Goal: Information Seeking & Learning: Learn about a topic

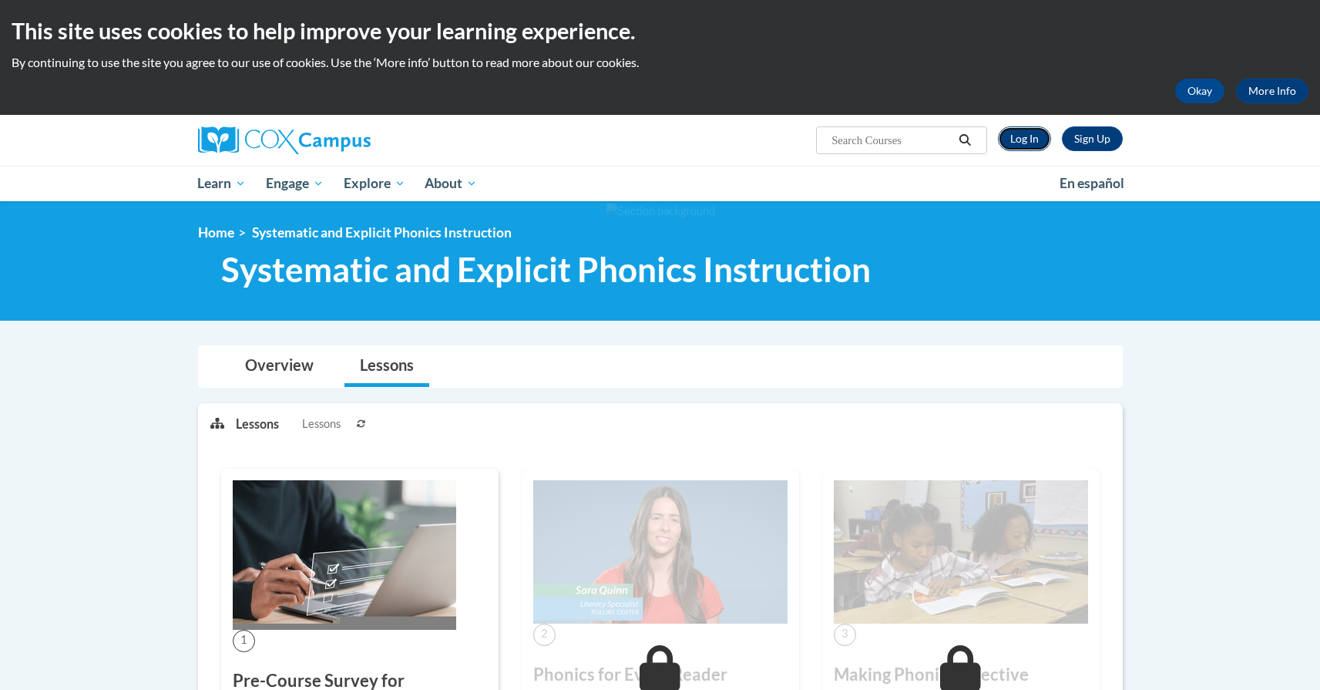
click at [1019, 145] on link "Log In" at bounding box center [1024, 138] width 53 height 25
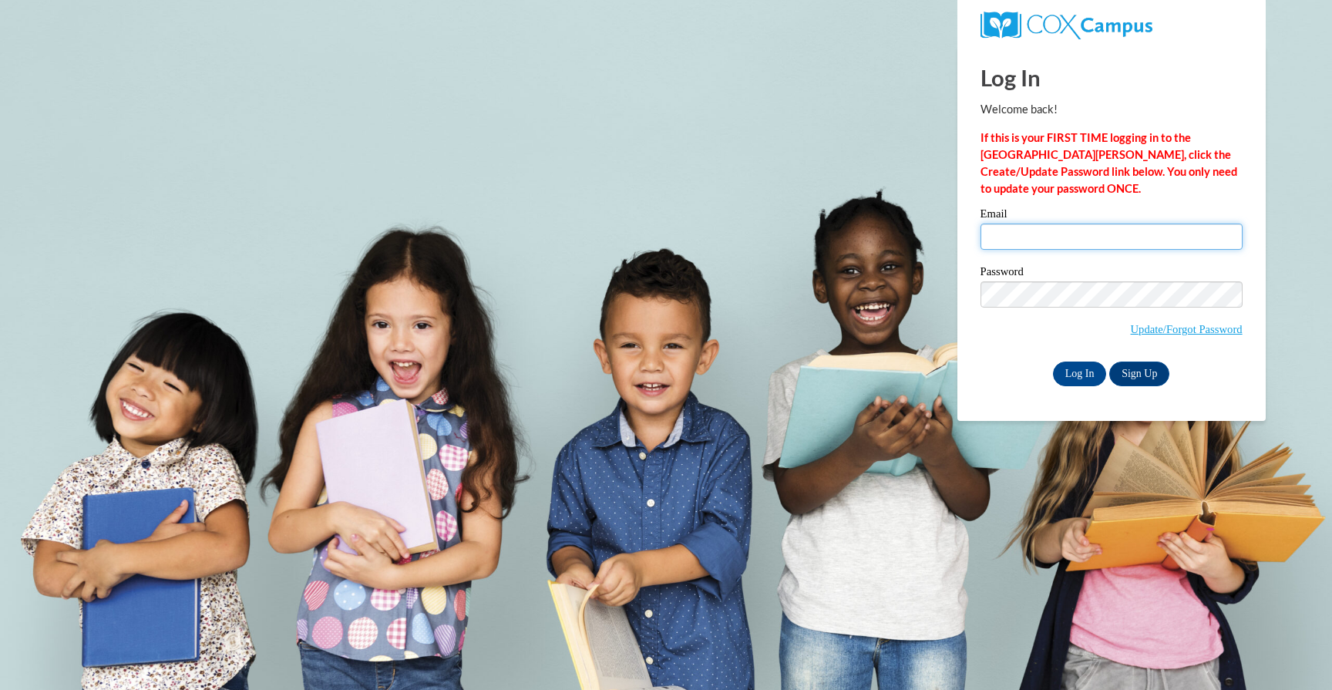
click at [1014, 230] on input "Email" at bounding box center [1111, 237] width 262 height 26
type input "nahircavaleri@gmail.com"
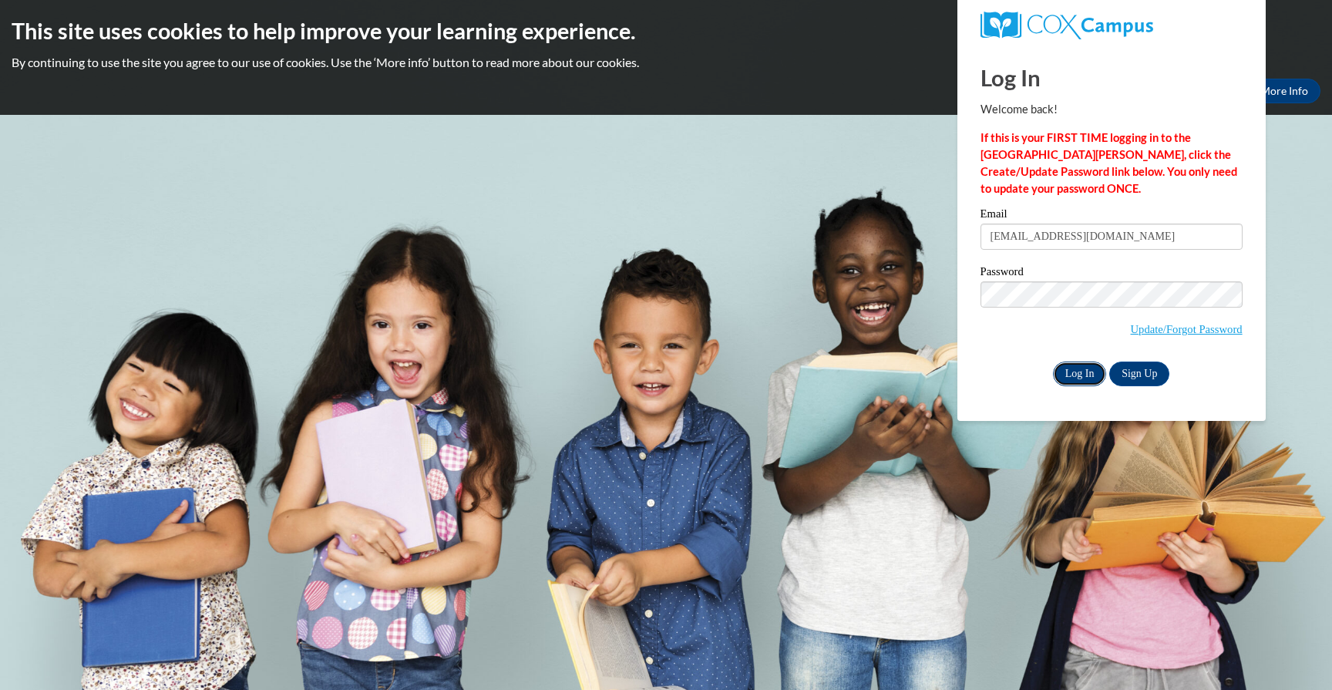
click at [1076, 375] on input "Log In" at bounding box center [1080, 374] width 54 height 25
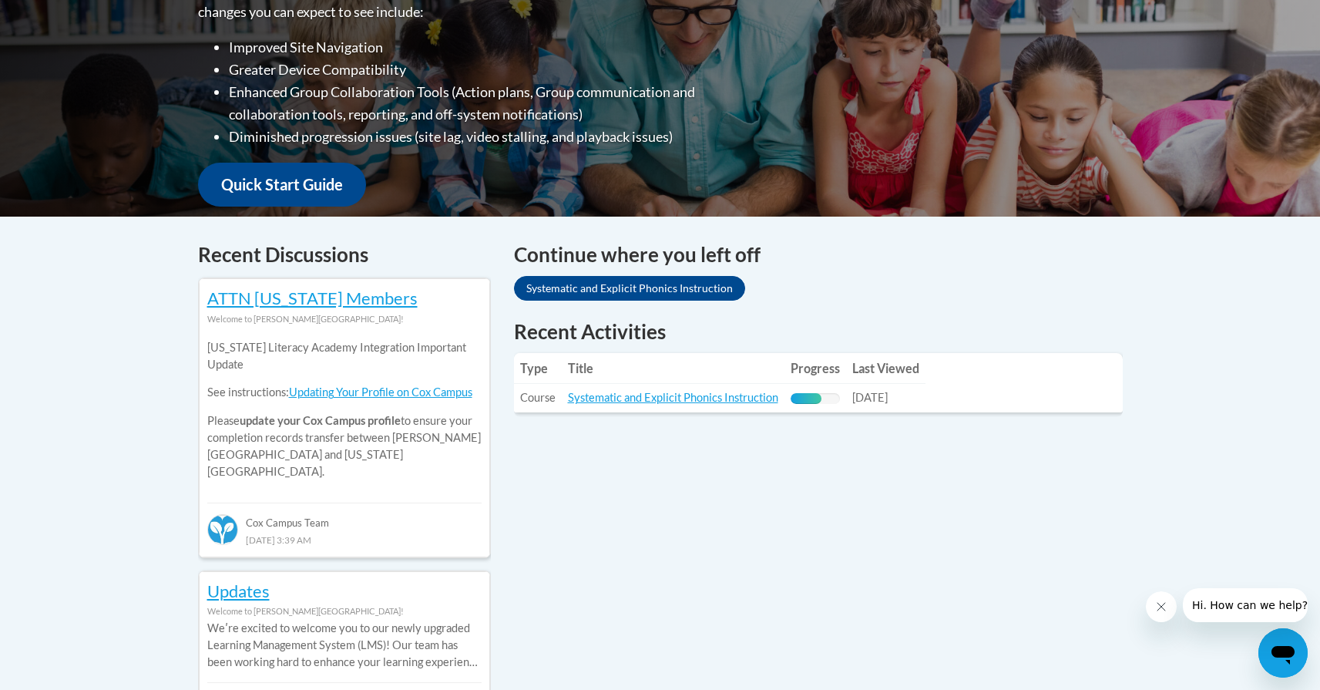
scroll to position [657, 0]
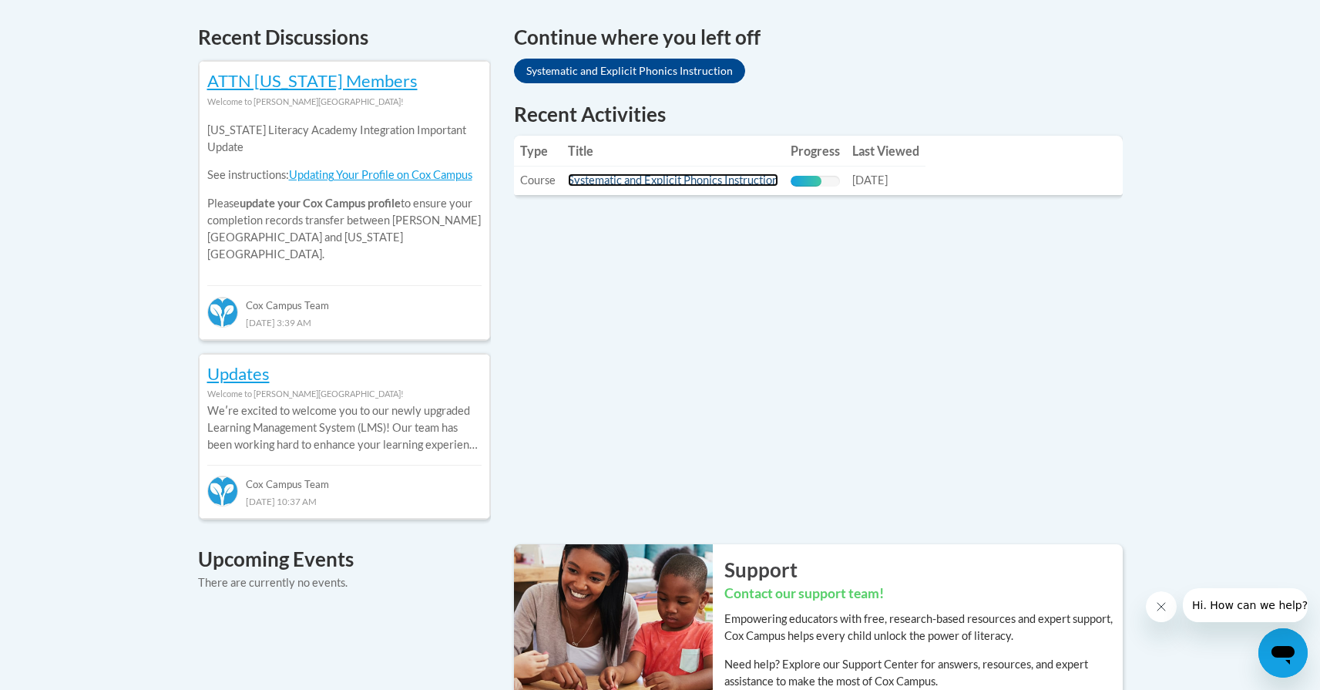
click at [680, 183] on link "Systematic and Explicit Phonics Instruction" at bounding box center [673, 179] width 210 height 13
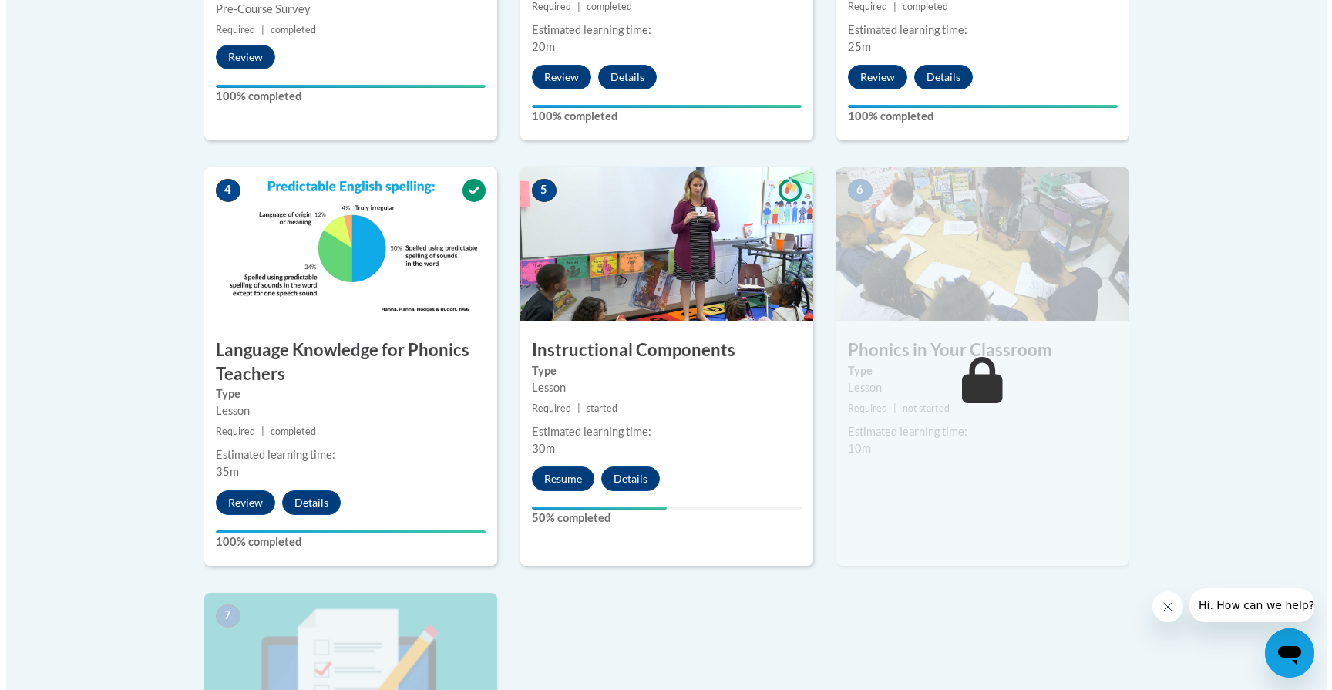
scroll to position [762, 0]
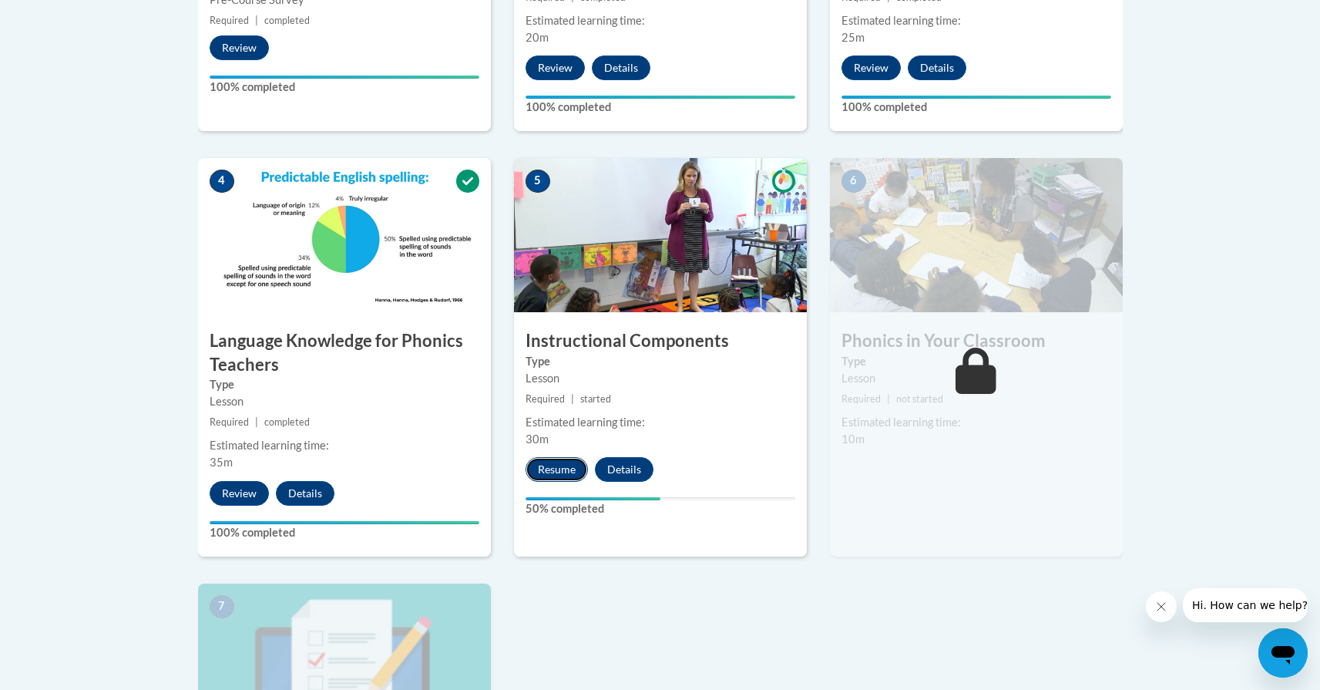
click at [563, 473] on button "Resume" at bounding box center [557, 469] width 62 height 25
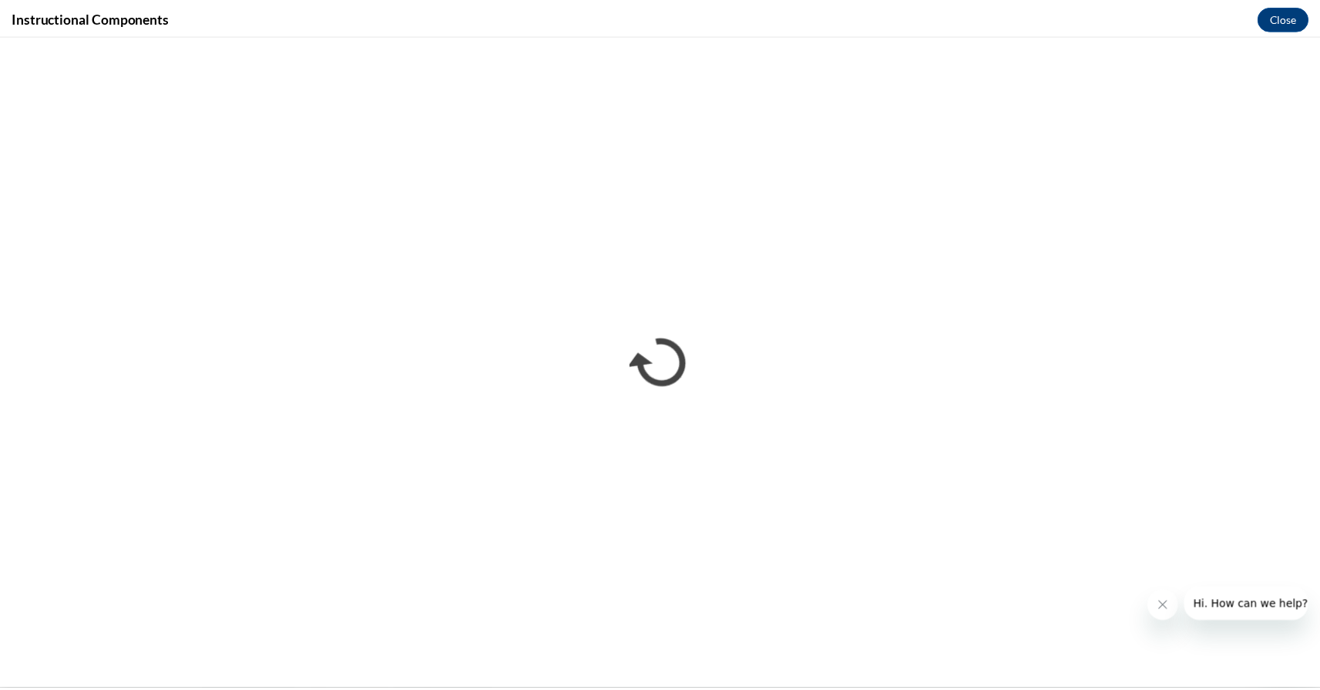
scroll to position [0, 0]
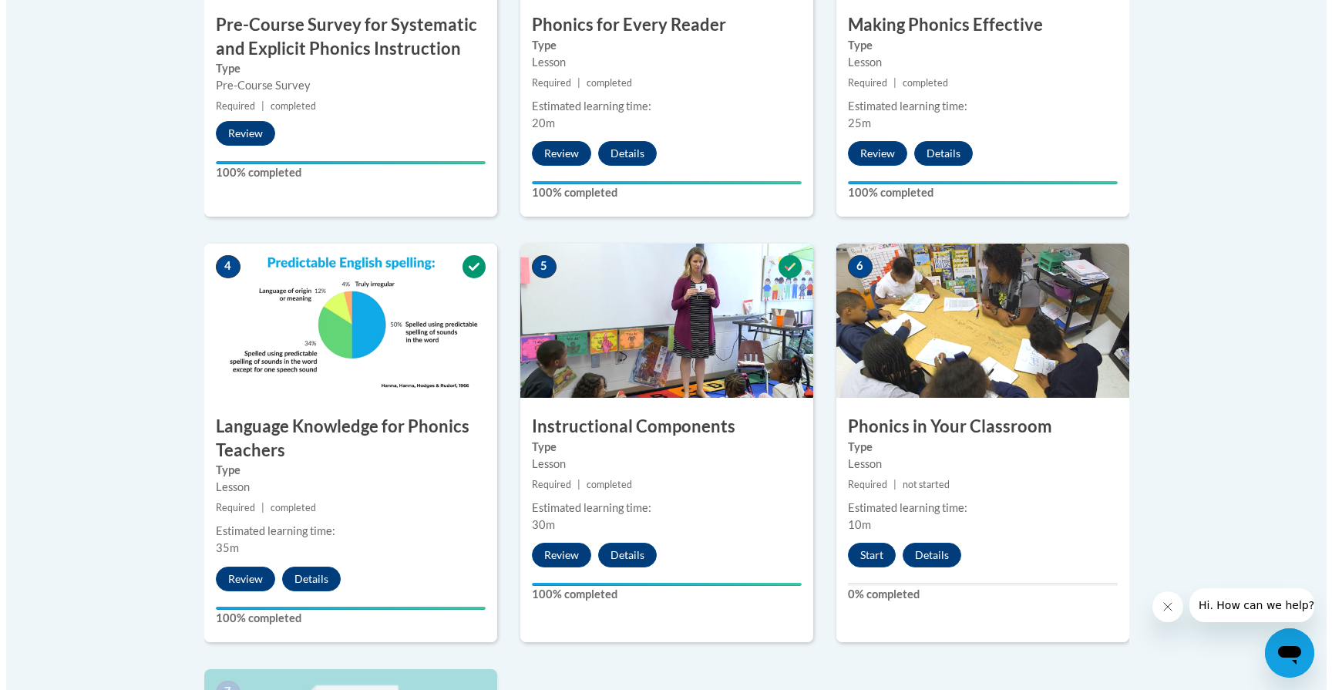
scroll to position [886, 0]
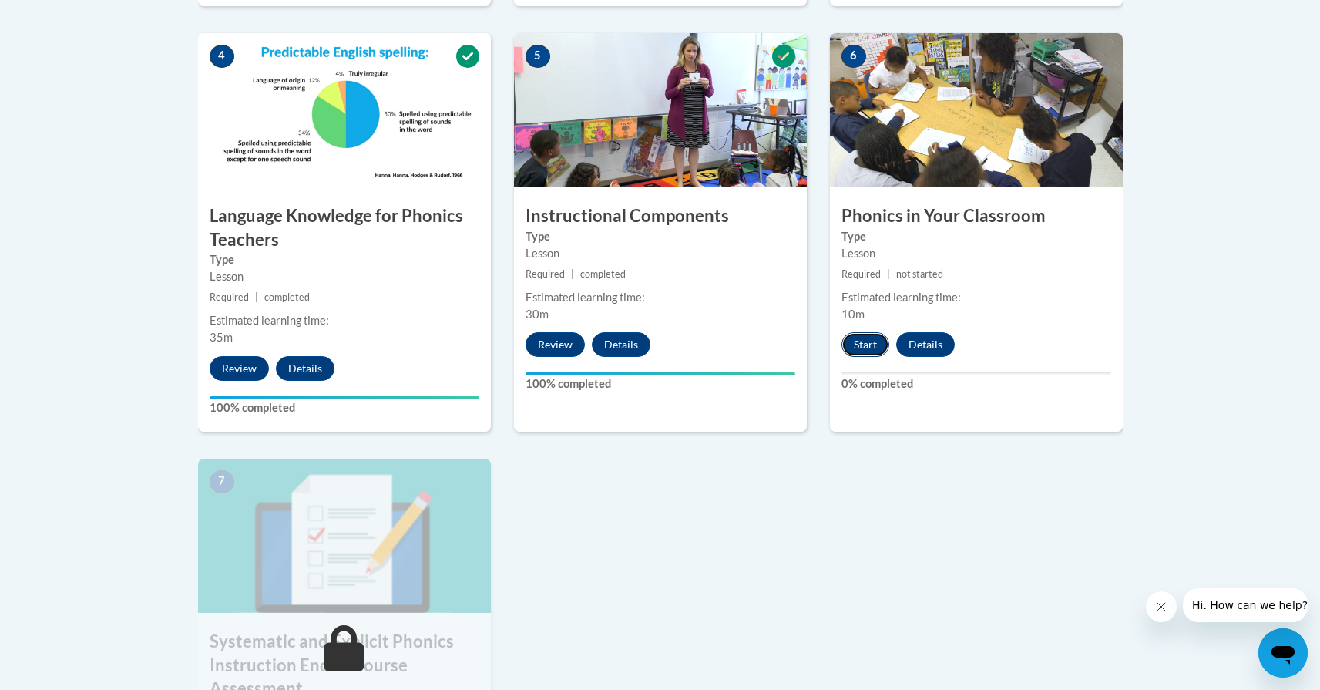
click at [867, 340] on button "Start" at bounding box center [866, 344] width 48 height 25
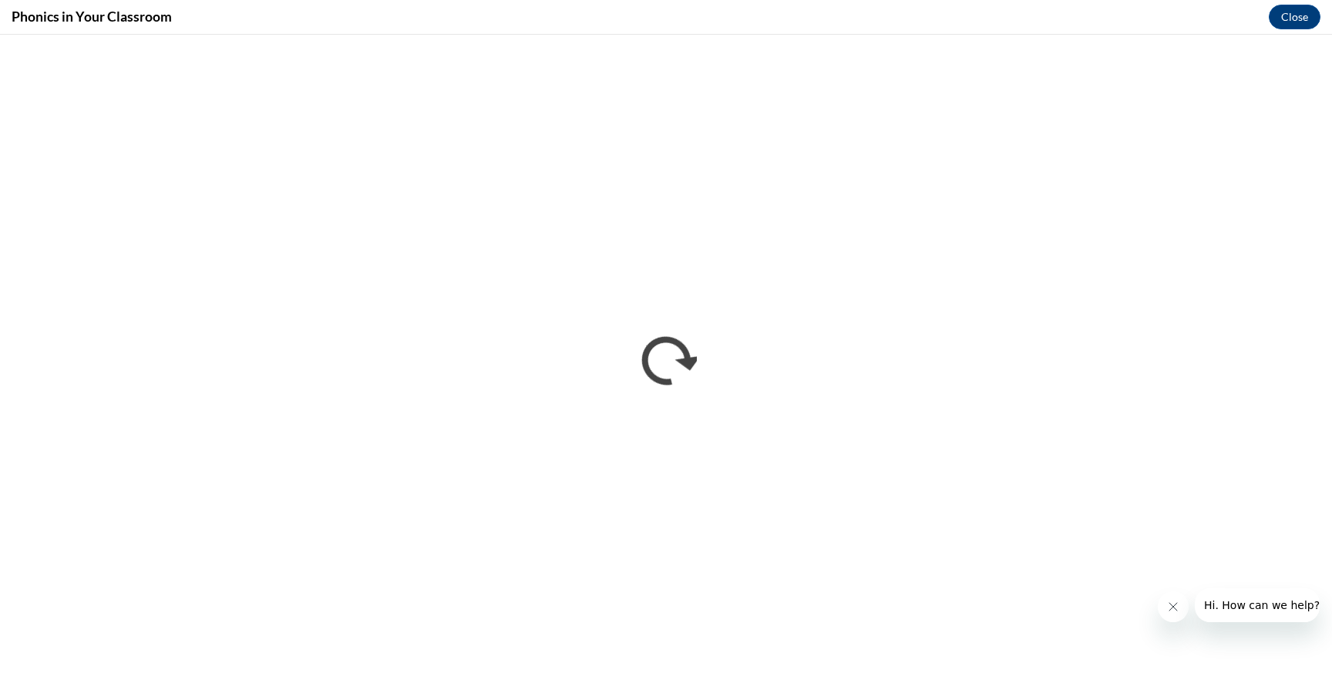
scroll to position [0, 0]
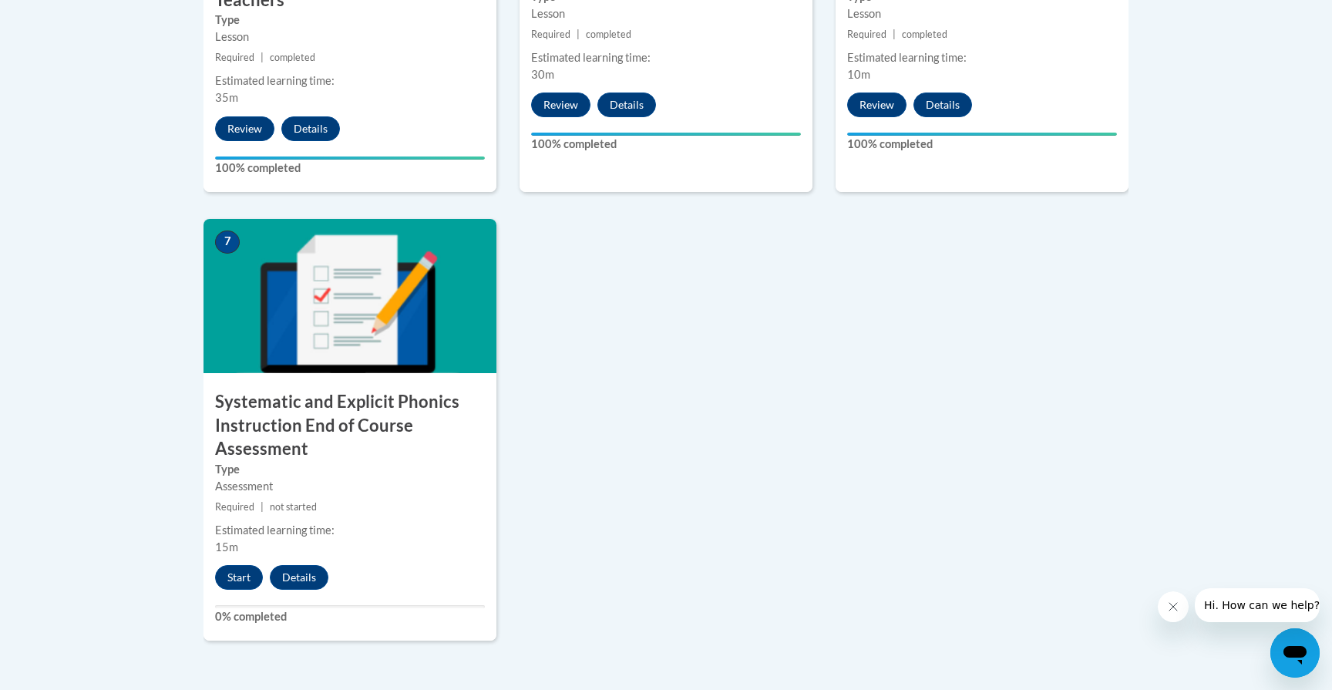
scroll to position [1341, 0]
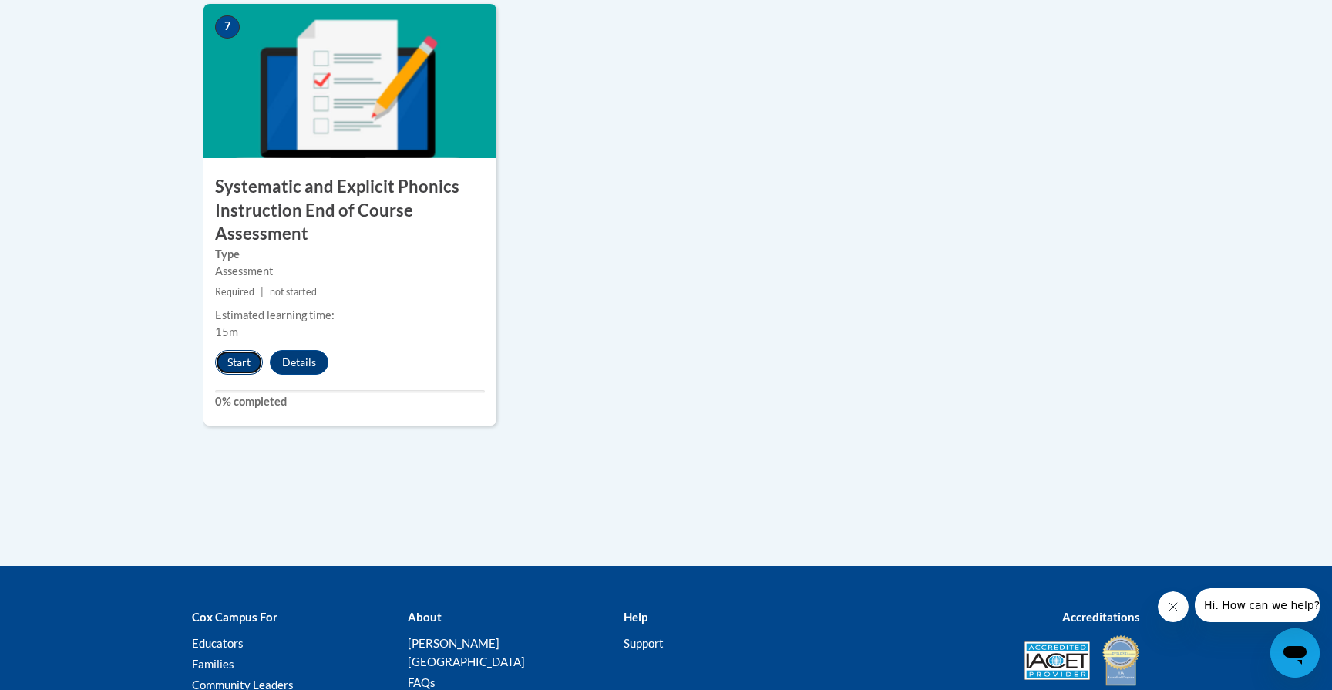
click at [240, 359] on button "Start" at bounding box center [239, 362] width 48 height 25
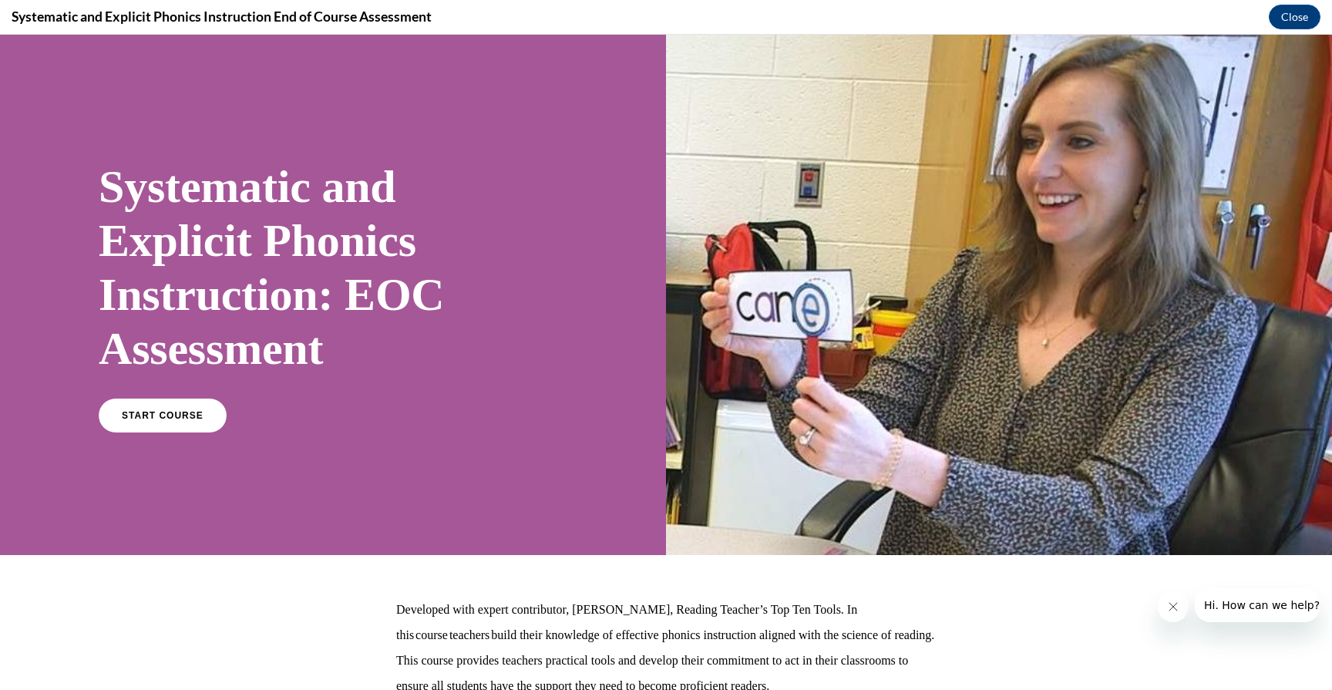
scroll to position [0, 0]
click at [207, 420] on link "START COURSE" at bounding box center [163, 415] width 134 height 35
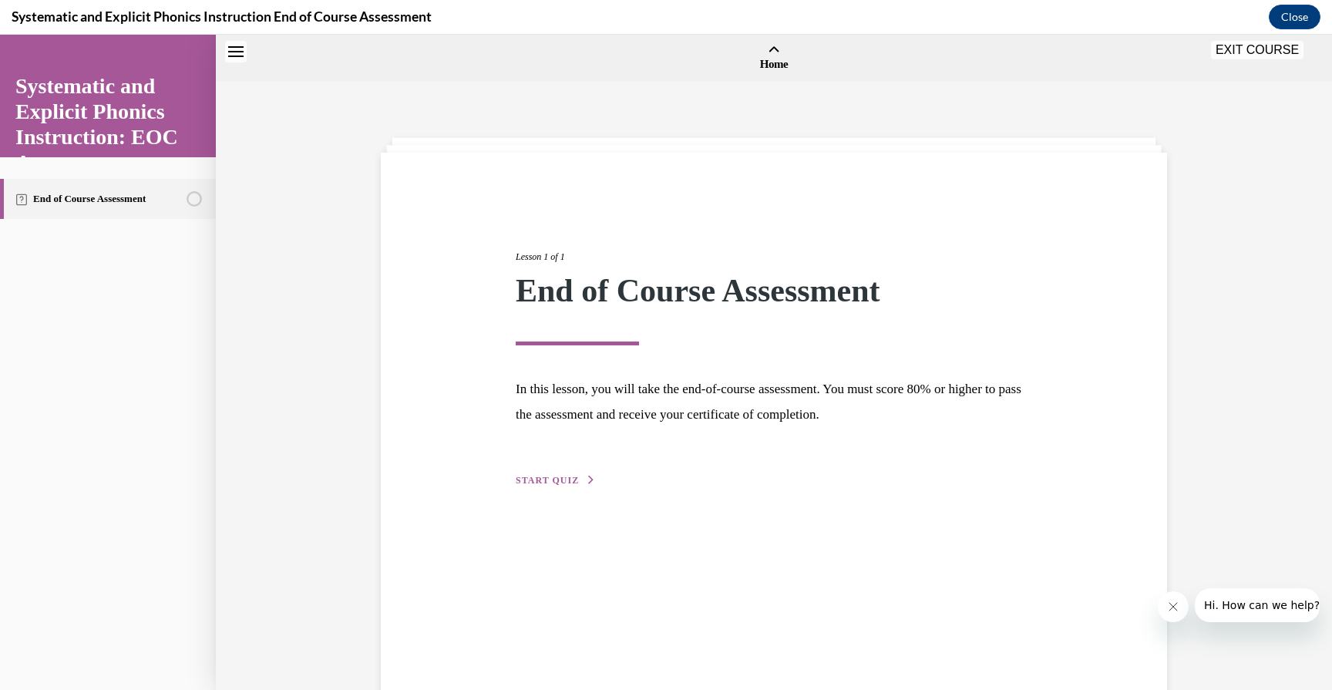
scroll to position [48, 0]
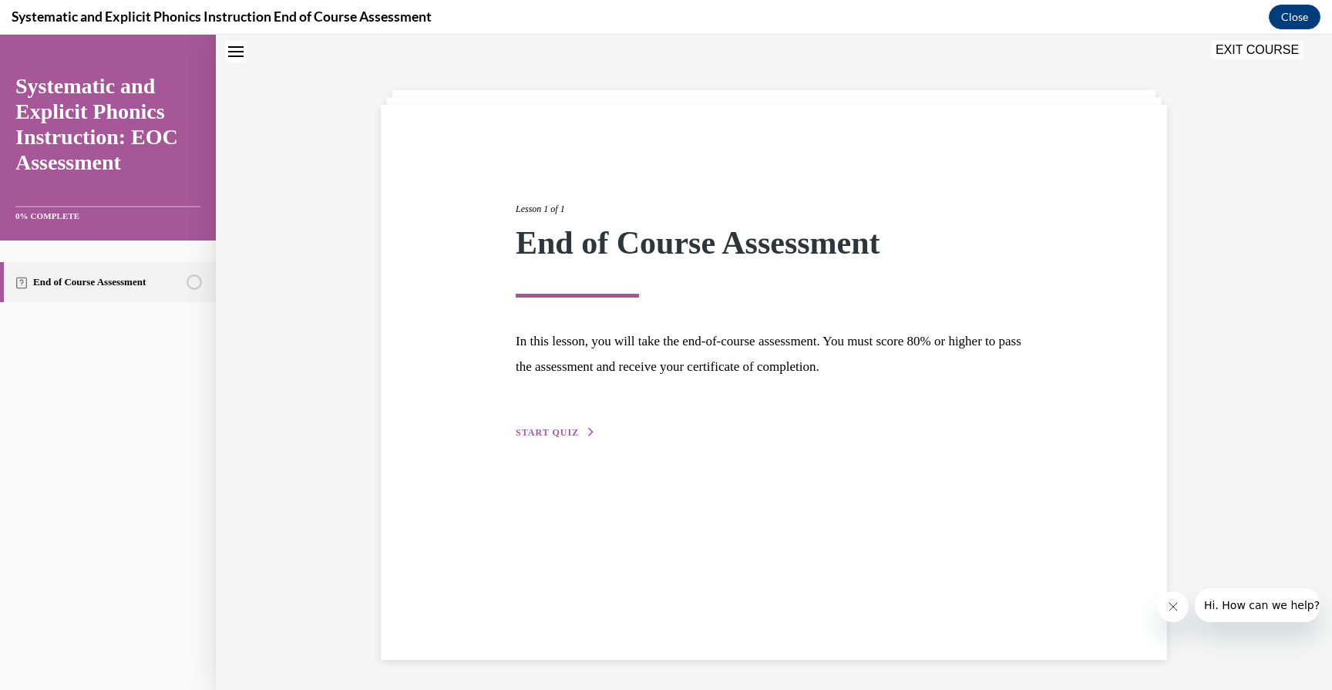
click at [548, 425] on div "Lesson 1 of 1 End of Course Assessment In this lesson, you will take the end-of…" at bounding box center [774, 303] width 540 height 274
click at [548, 432] on span "START QUIZ" at bounding box center [547, 432] width 63 height 11
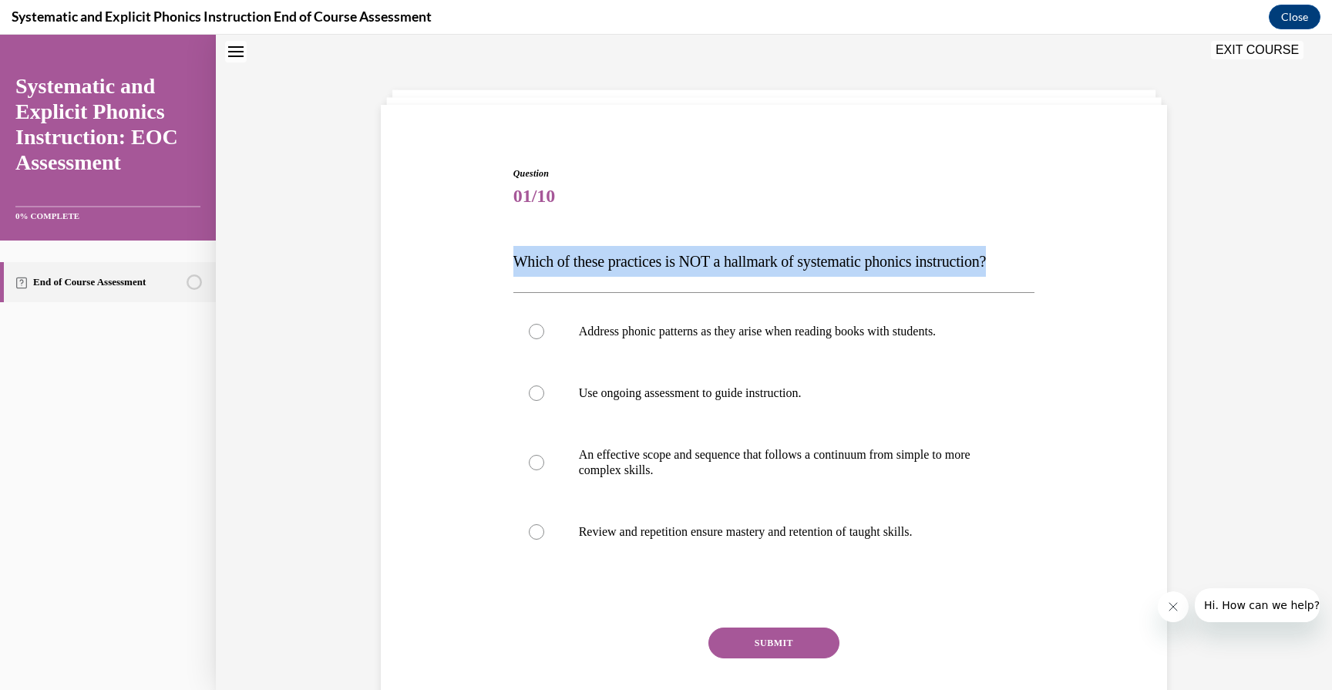
drag, startPoint x: 512, startPoint y: 263, endPoint x: 1032, endPoint y: 251, distance: 520.4
click at [1032, 251] on div "Question 01/10 Which of these practices is NOT a hallmark of systematic phonics…" at bounding box center [775, 448] width 530 height 610
copy span "Which of these practices is NOT a hallmark of systematic phonics instruction?"
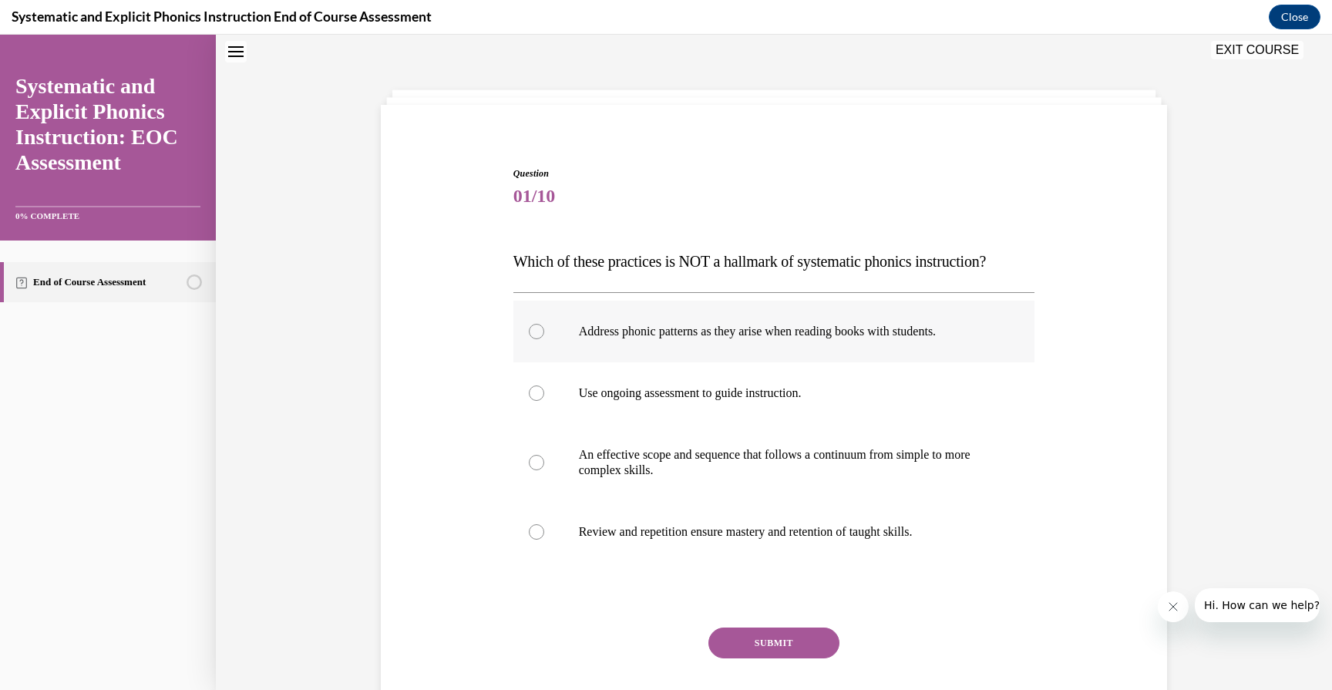
click at [672, 347] on div at bounding box center [774, 332] width 522 height 62
click at [768, 644] on button "SUBMIT" at bounding box center [773, 642] width 131 height 31
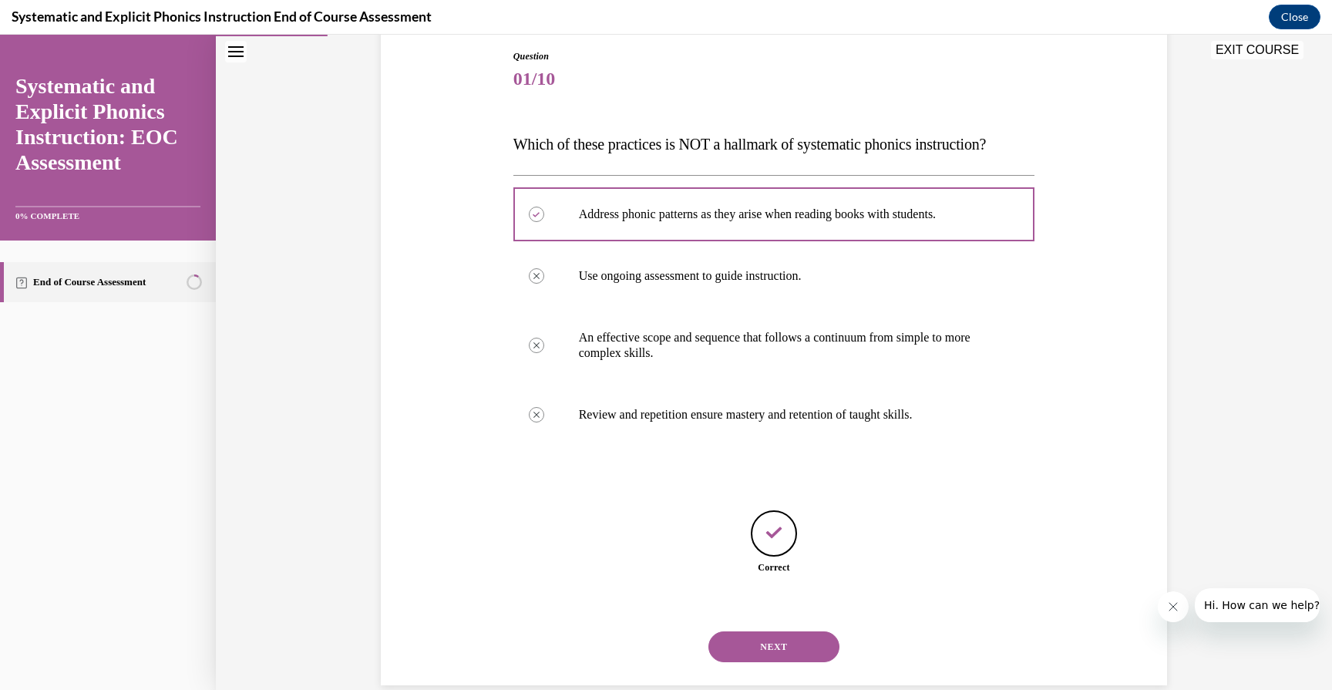
scroll to position [191, 0]
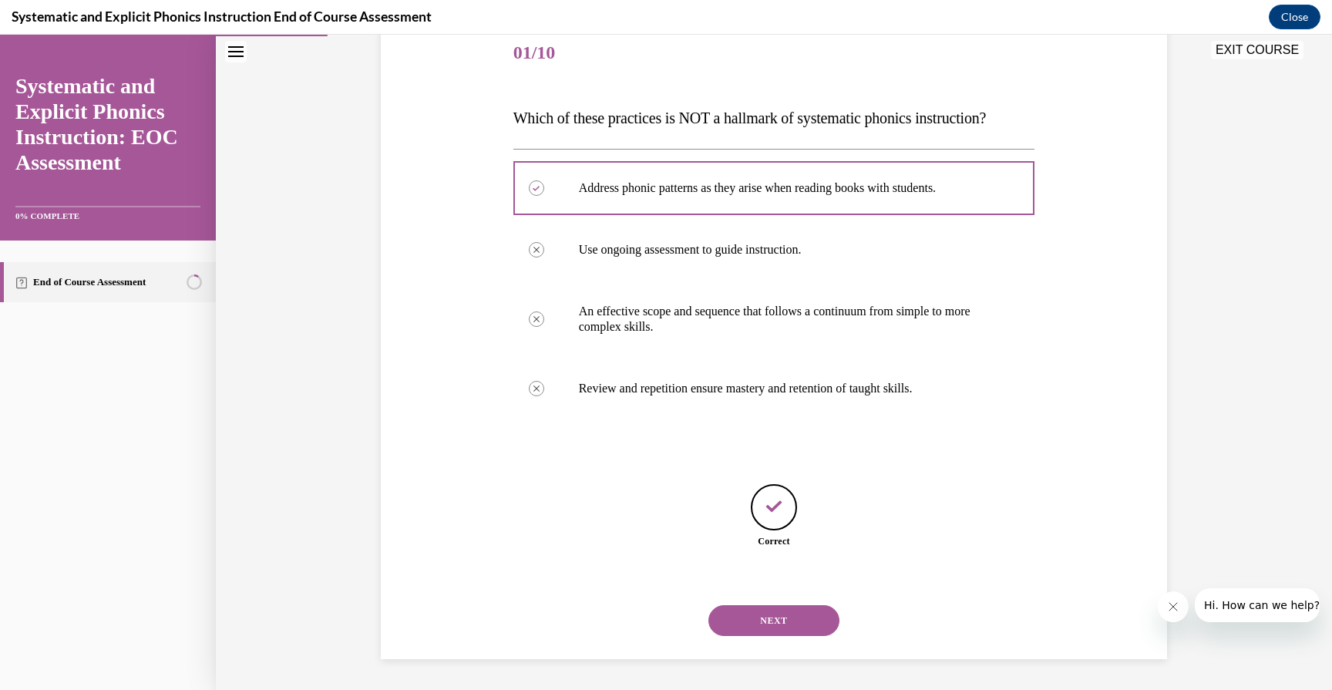
click at [779, 617] on button "NEXT" at bounding box center [773, 620] width 131 height 31
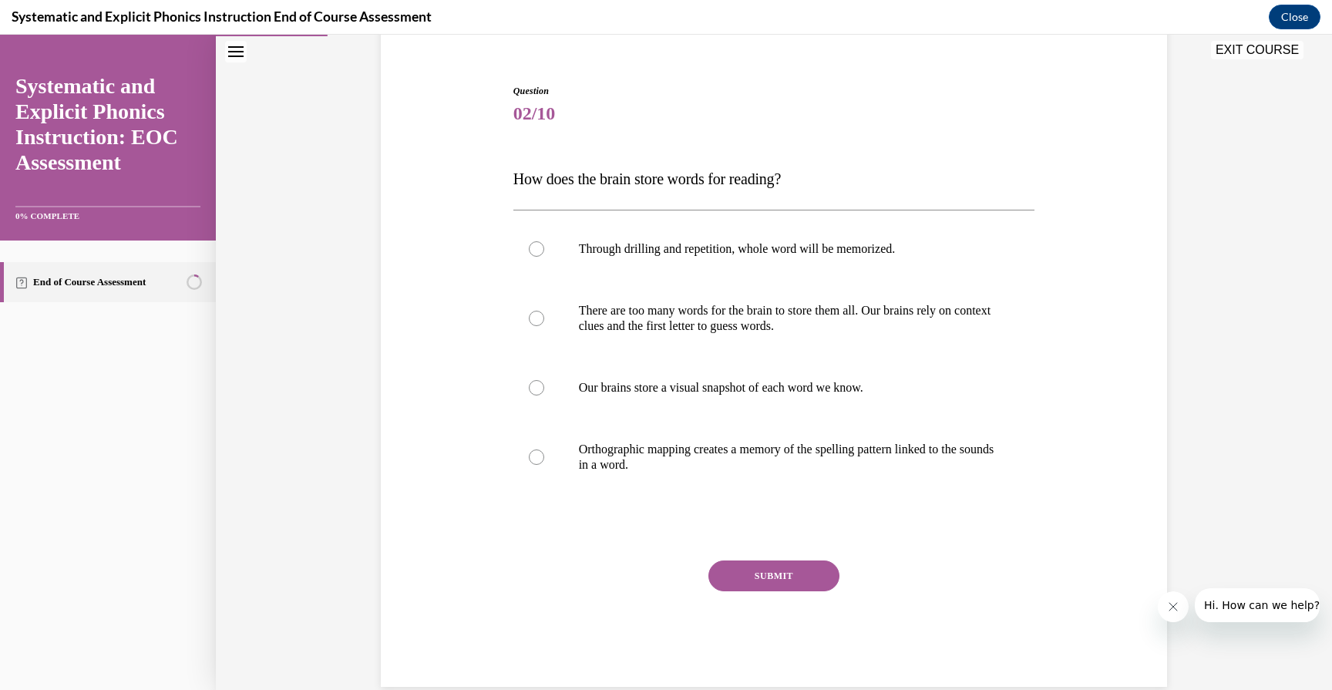
scroll to position [142, 0]
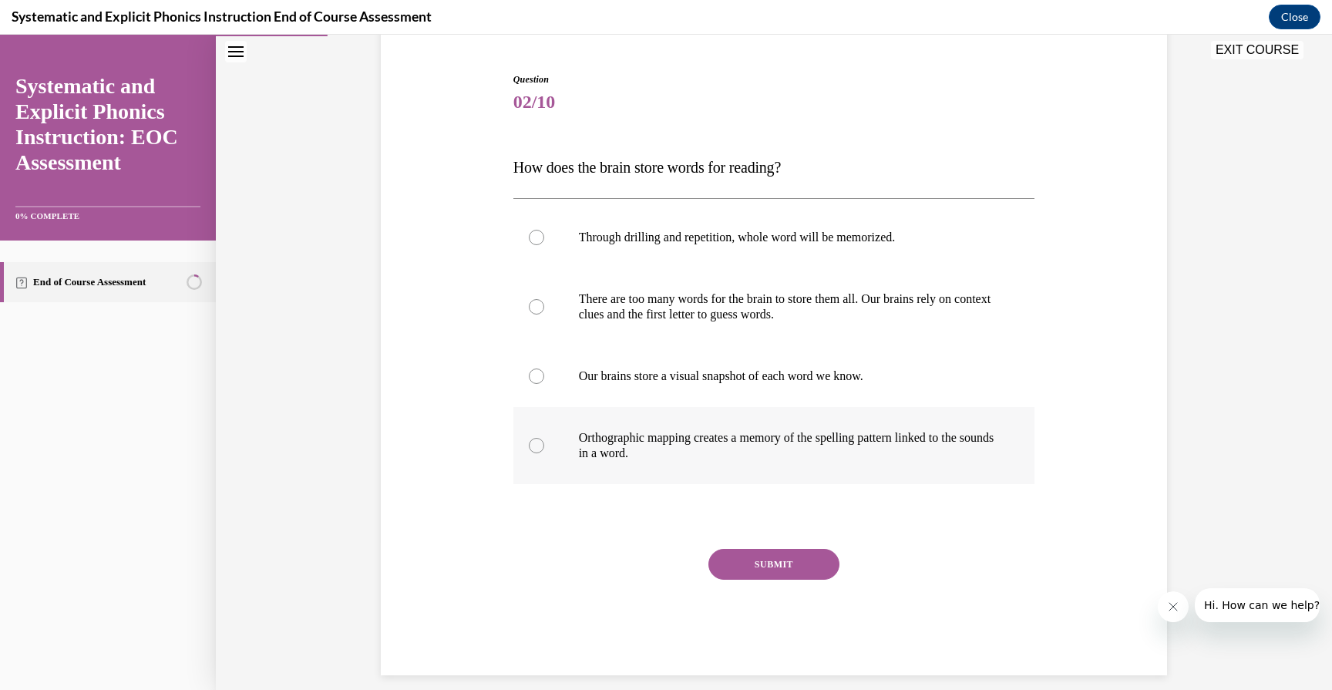
click at [715, 436] on p "Orthographic mapping creates a memory of the spelling pattern linked to the sou…" at bounding box center [788, 445] width 418 height 31
click at [761, 575] on button "SUBMIT" at bounding box center [773, 564] width 131 height 31
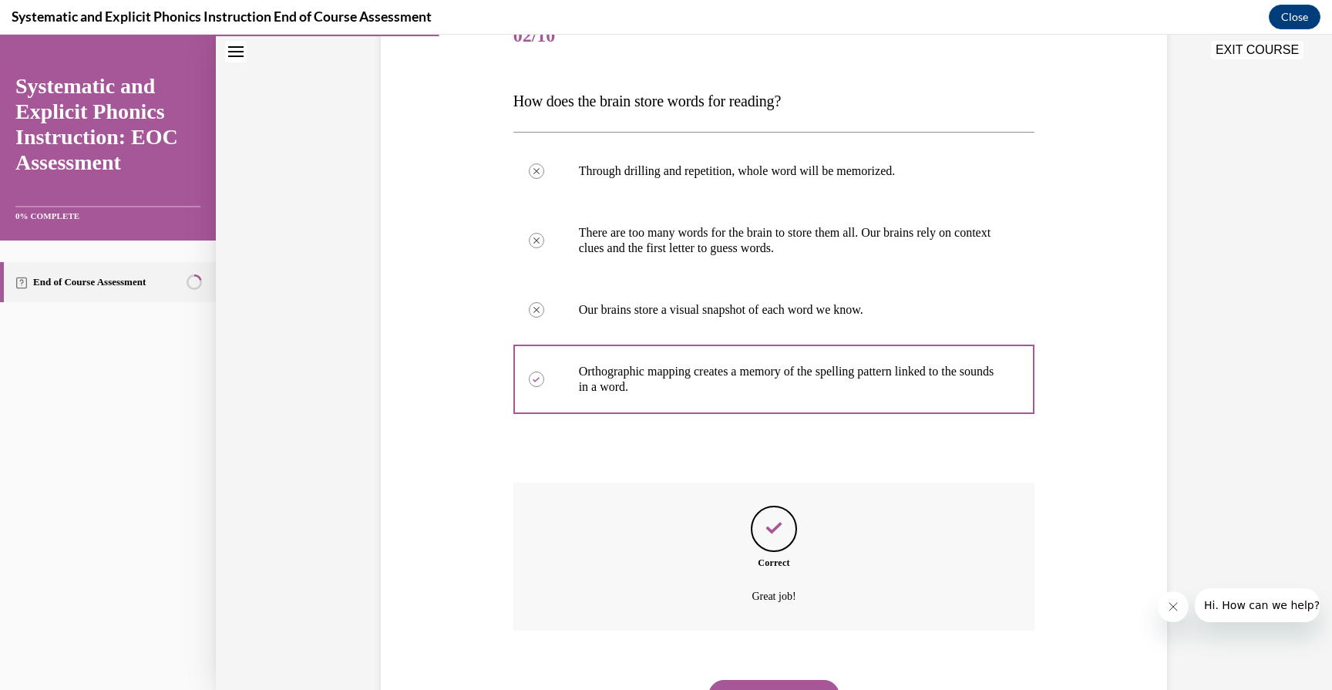
scroll to position [283, 0]
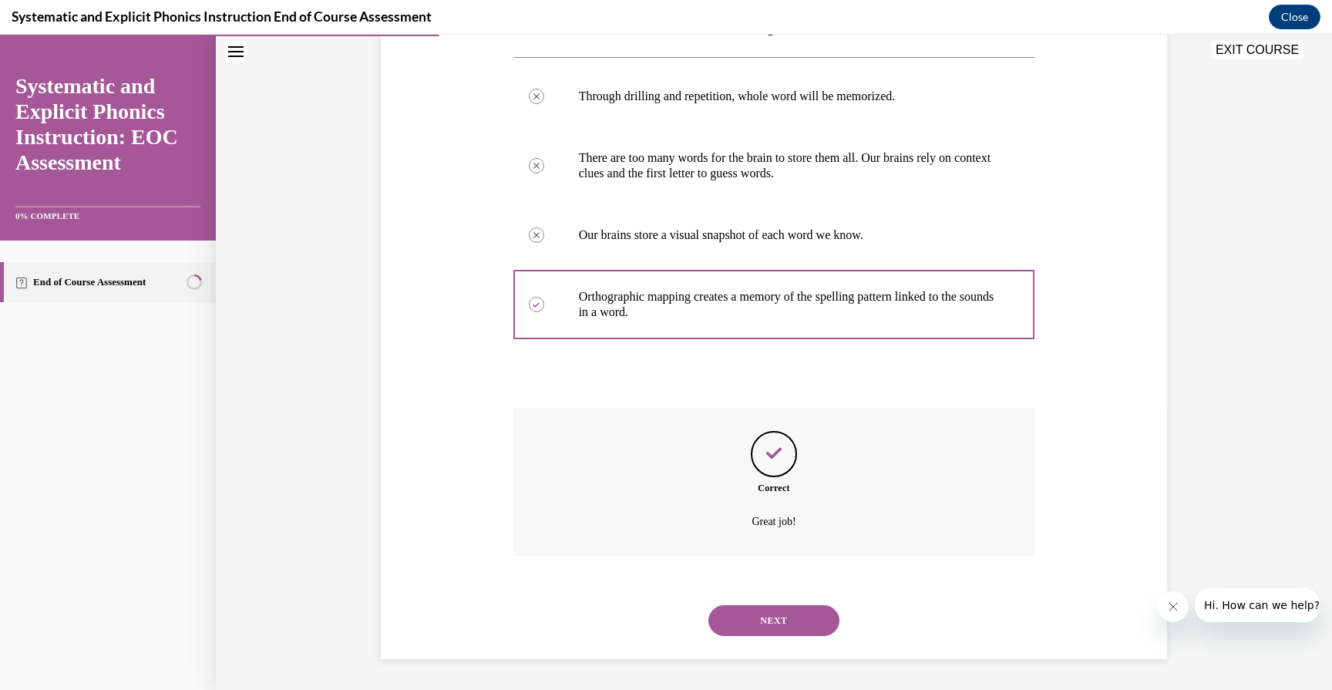
click at [779, 616] on button "NEXT" at bounding box center [773, 620] width 131 height 31
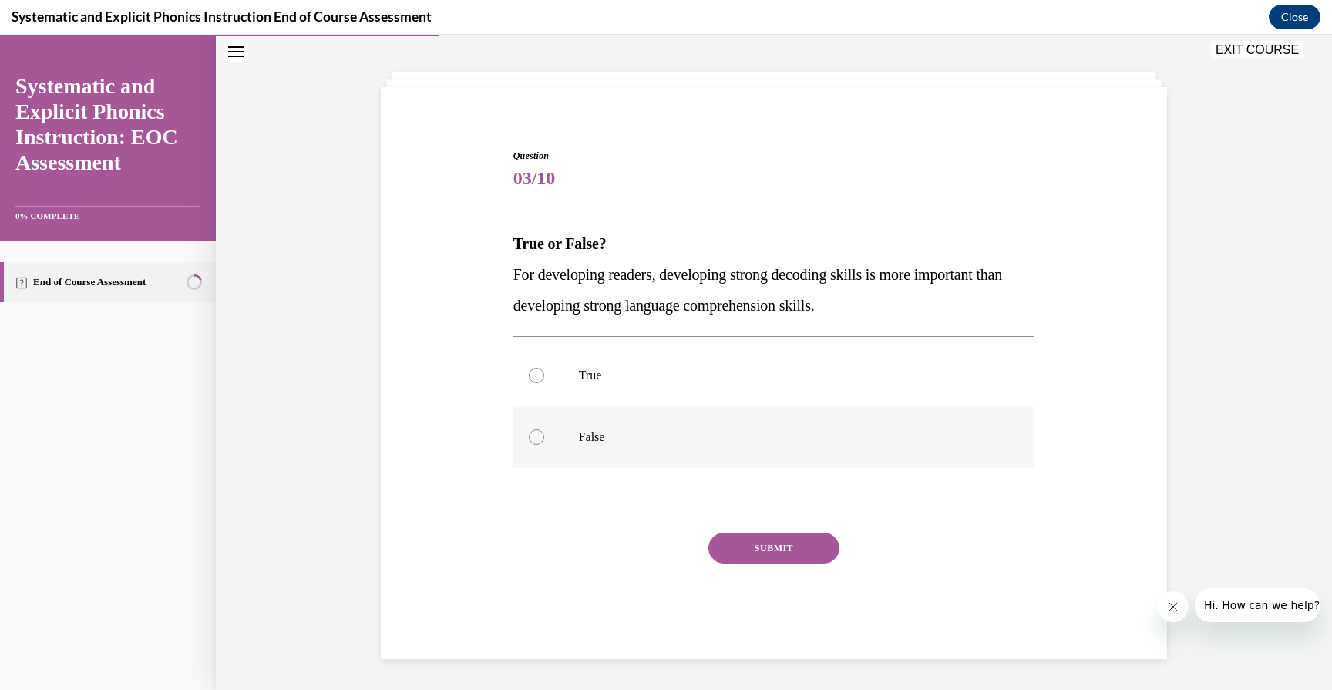
click at [567, 440] on div at bounding box center [774, 437] width 522 height 62
click at [789, 547] on button "SUBMIT" at bounding box center [773, 548] width 131 height 31
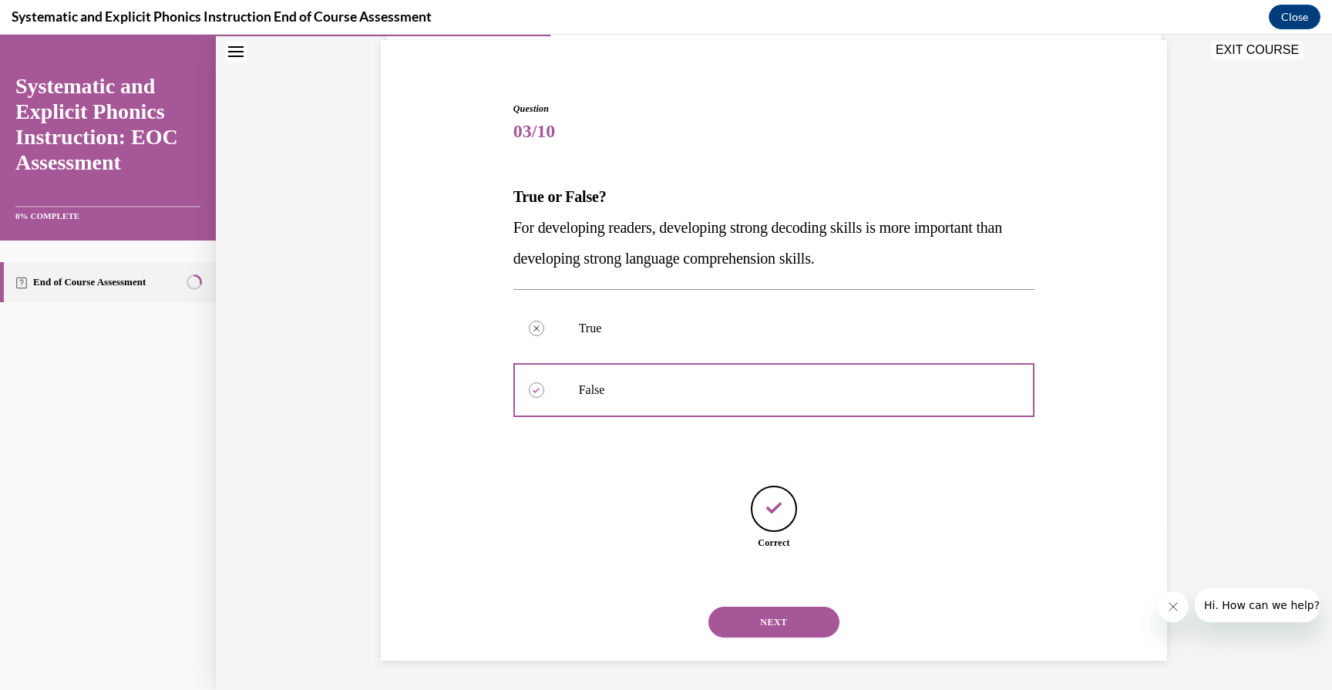
scroll to position [114, 0]
click at [778, 627] on button "NEXT" at bounding box center [773, 620] width 131 height 31
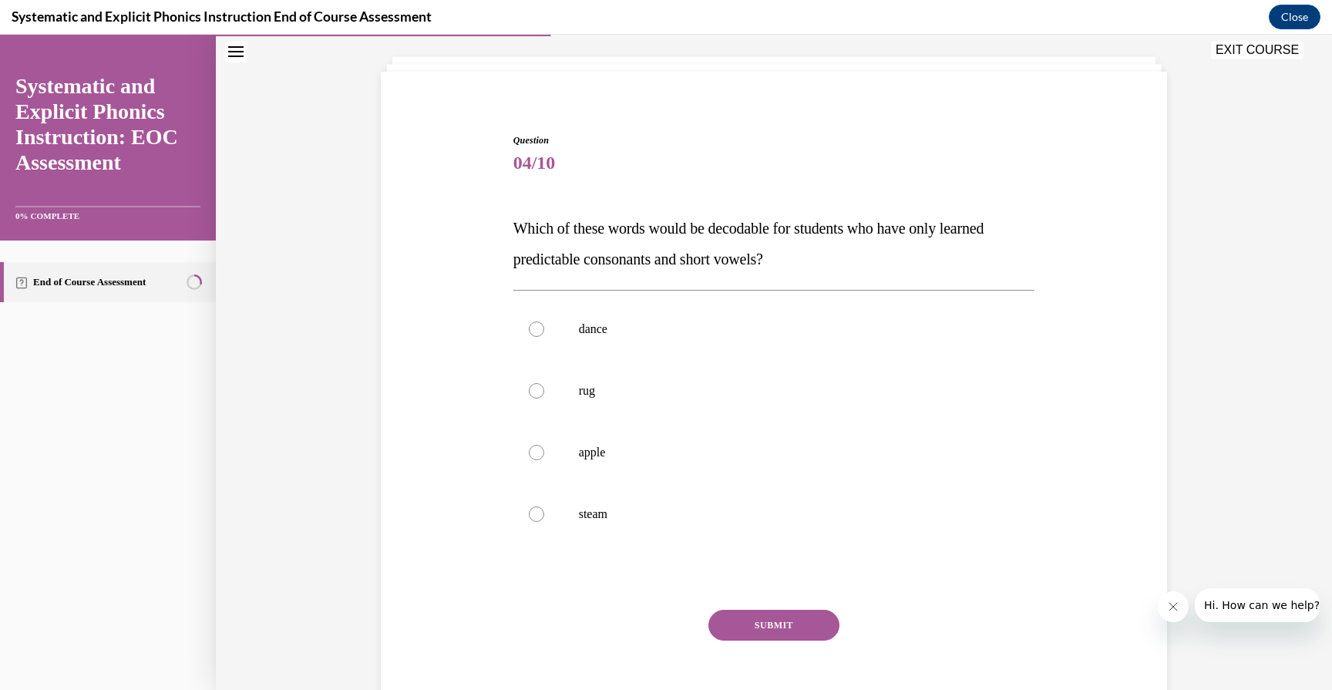
scroll to position [98, 0]
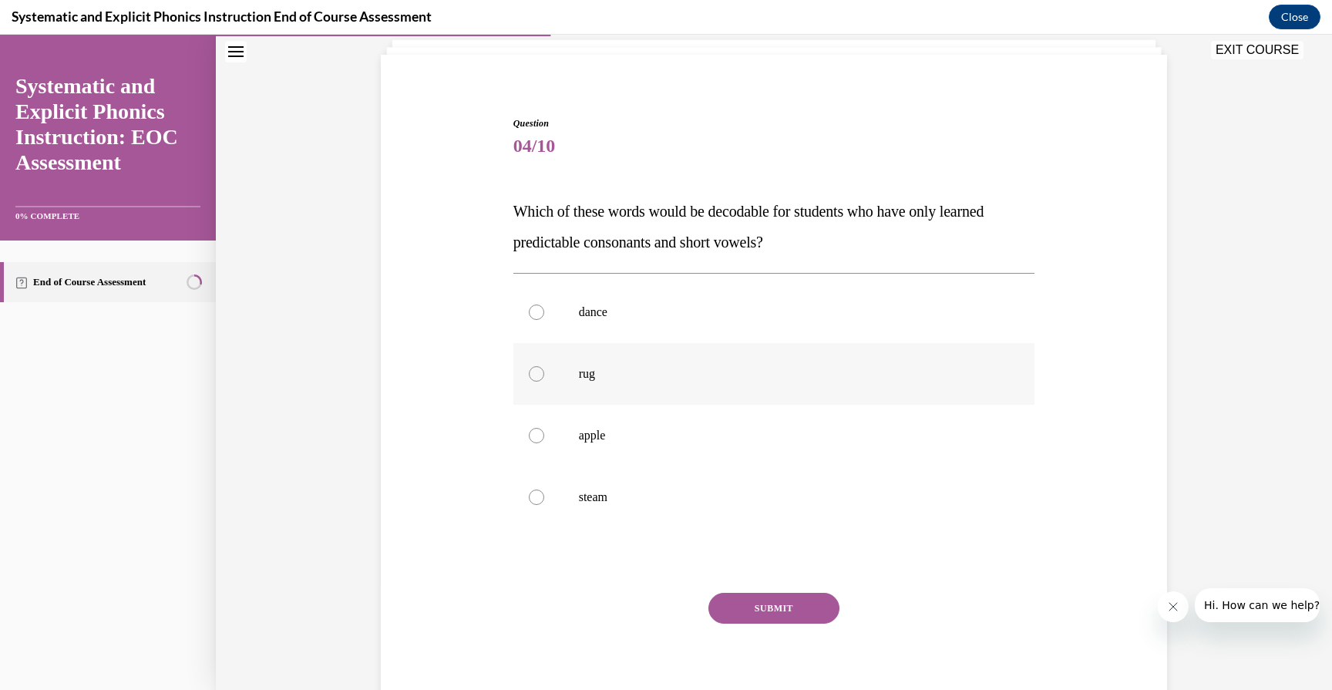
click at [600, 387] on div at bounding box center [774, 374] width 522 height 62
click at [775, 617] on button "SUBMIT" at bounding box center [773, 608] width 131 height 31
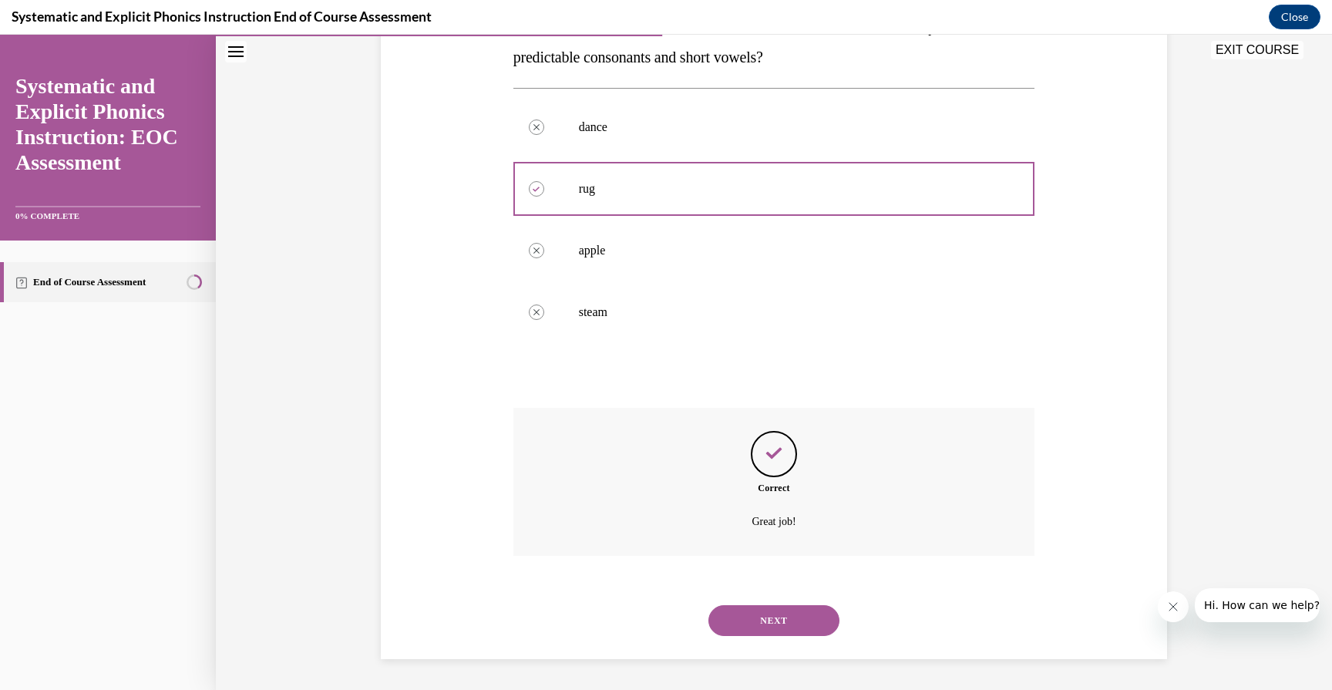
click at [766, 620] on button "NEXT" at bounding box center [773, 620] width 131 height 31
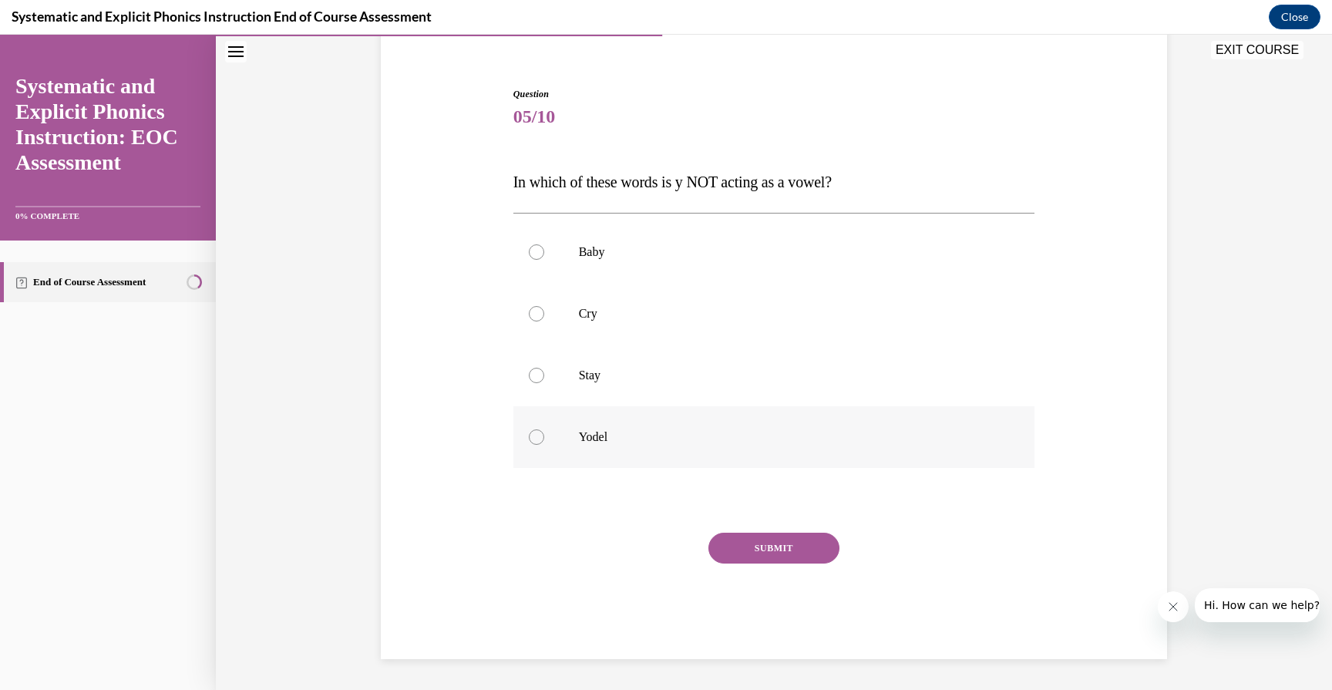
click at [594, 435] on p "Yodel" at bounding box center [788, 436] width 418 height 15
click at [758, 538] on button "SUBMIT" at bounding box center [773, 548] width 131 height 31
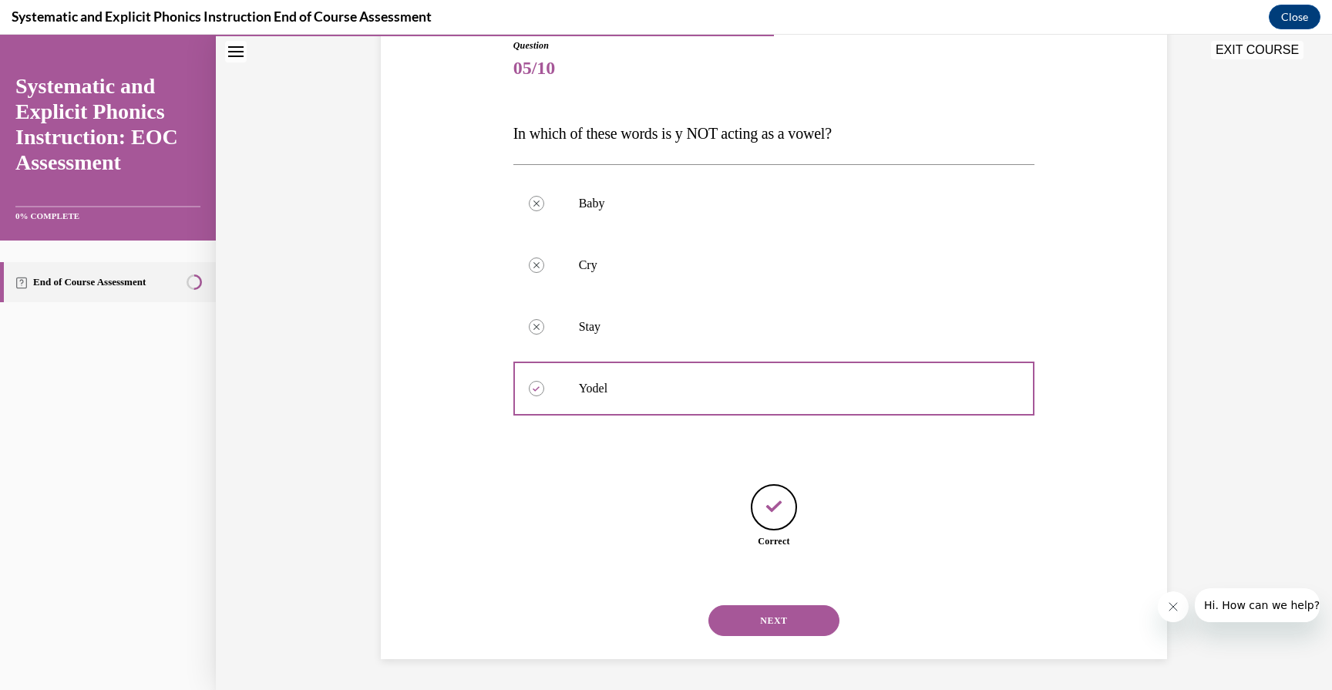
click at [776, 629] on button "NEXT" at bounding box center [773, 620] width 131 height 31
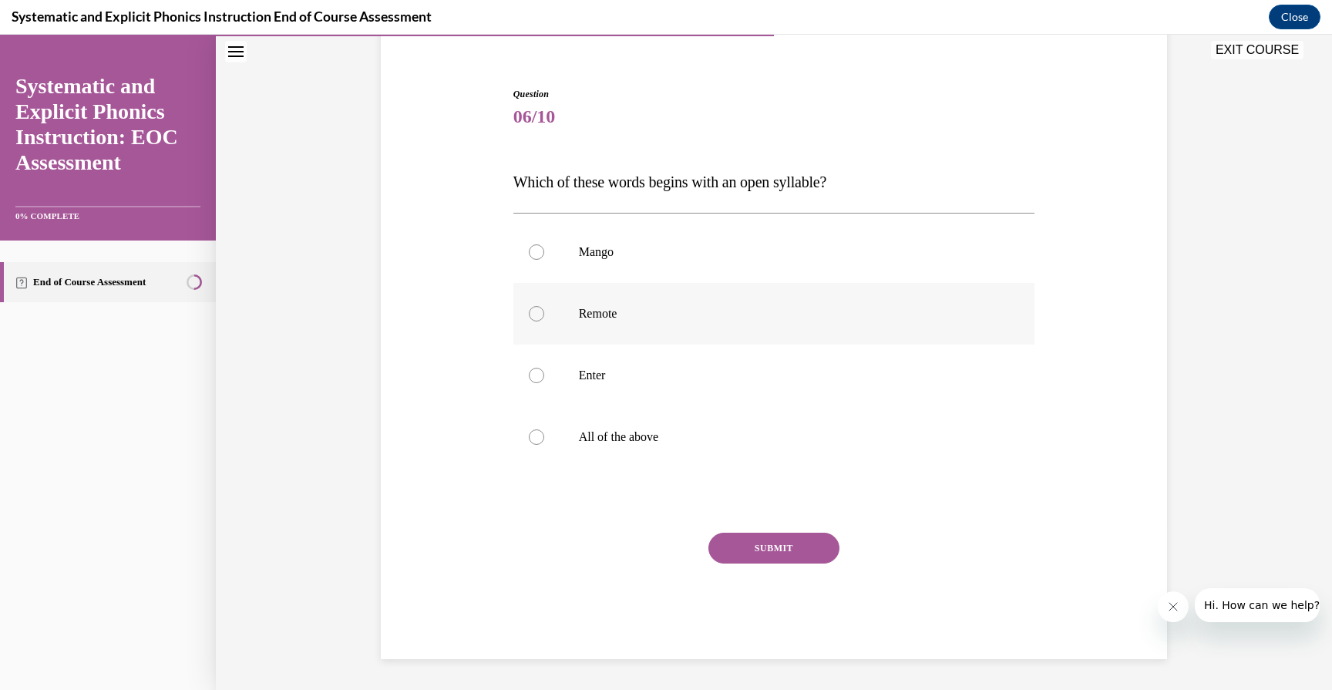
click at [585, 307] on p "Remote" at bounding box center [788, 313] width 418 height 15
click at [765, 536] on button "SUBMIT" at bounding box center [773, 548] width 131 height 31
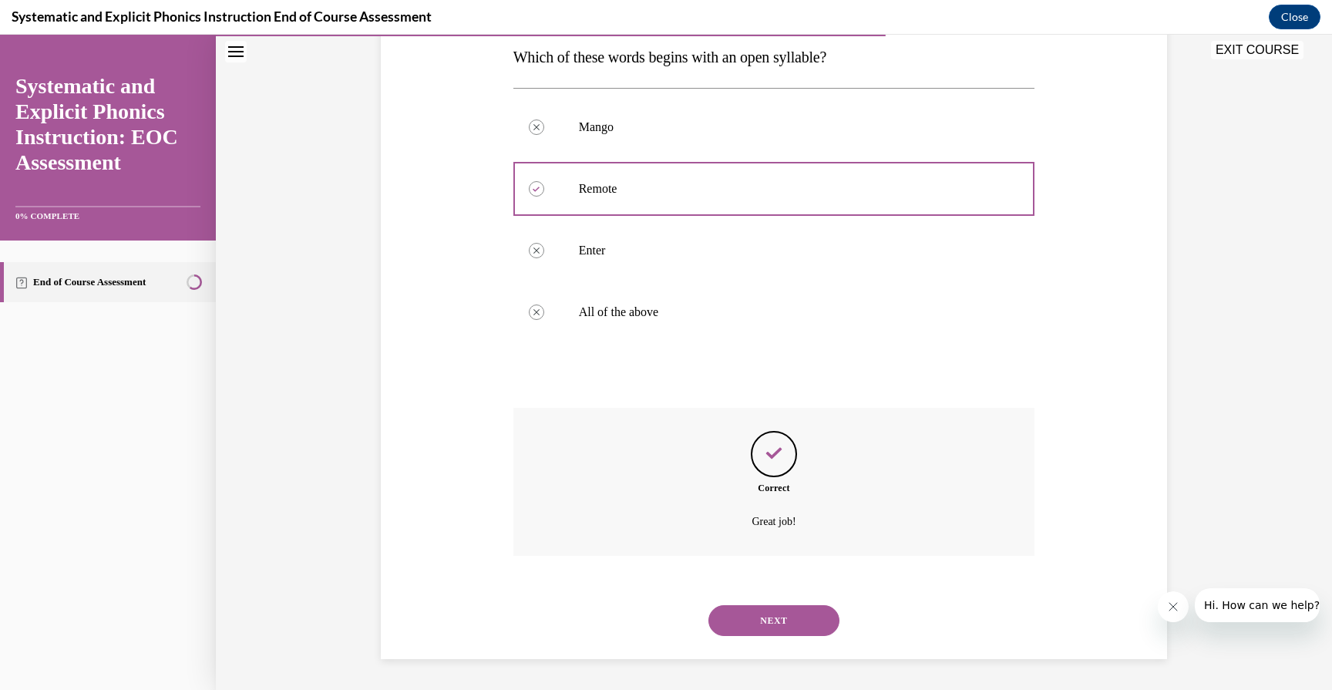
click at [785, 617] on button "NEXT" at bounding box center [773, 620] width 131 height 31
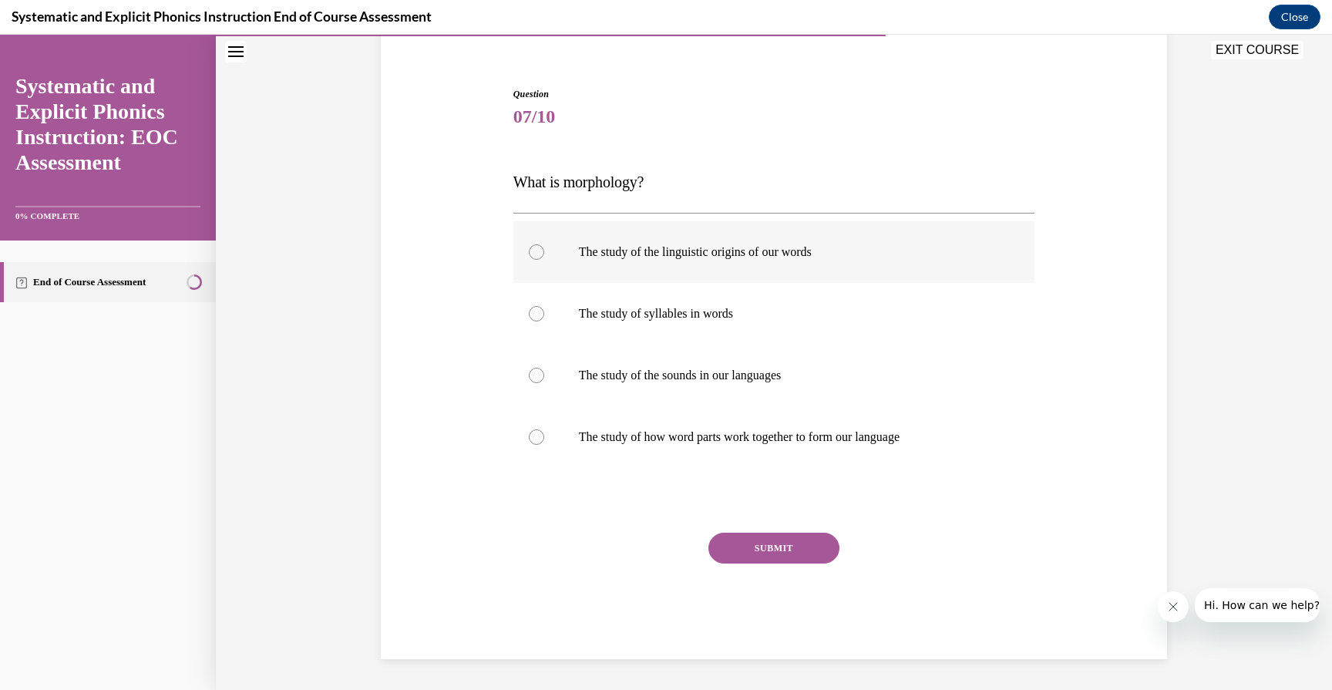
click at [668, 248] on p "The study of the linguistic origins of our words" at bounding box center [788, 251] width 418 height 15
click at [705, 446] on div at bounding box center [774, 437] width 522 height 62
click at [778, 544] on button "SUBMIT" at bounding box center [773, 548] width 131 height 31
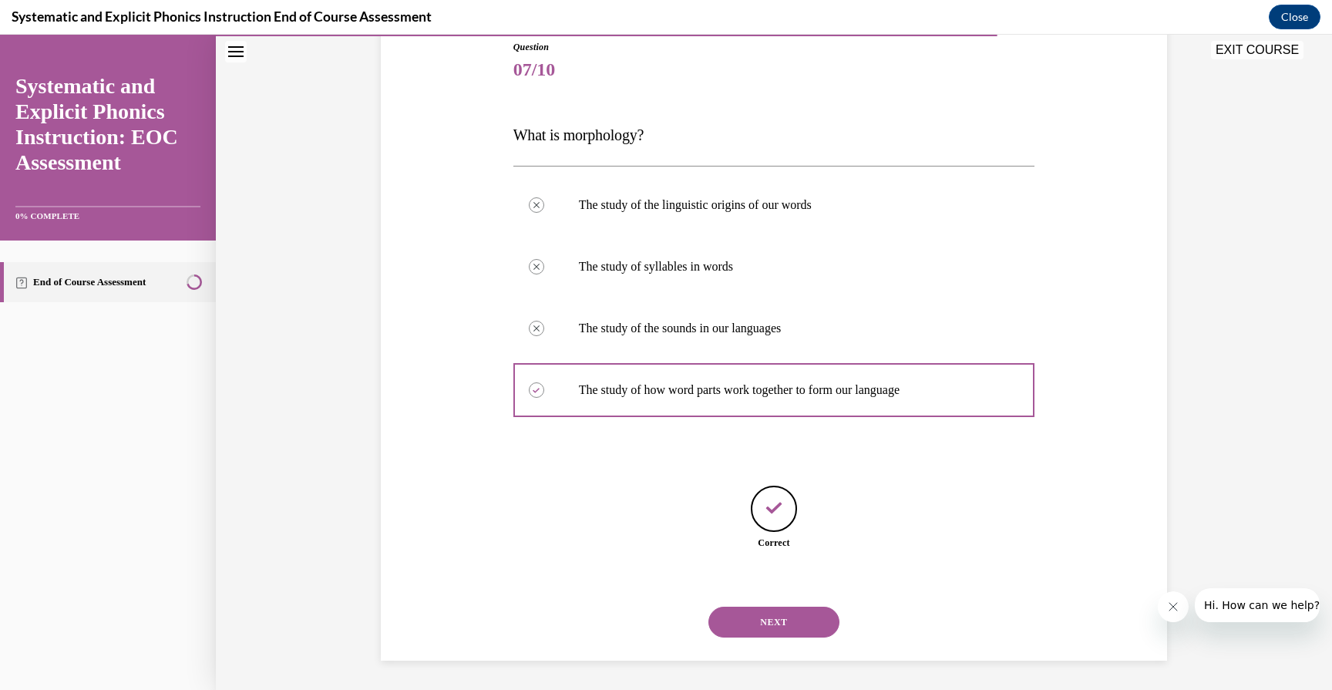
scroll to position [176, 0]
click at [771, 521] on div "Feedback" at bounding box center [774, 507] width 46 height 46
click at [783, 607] on button "NEXT" at bounding box center [773, 620] width 131 height 31
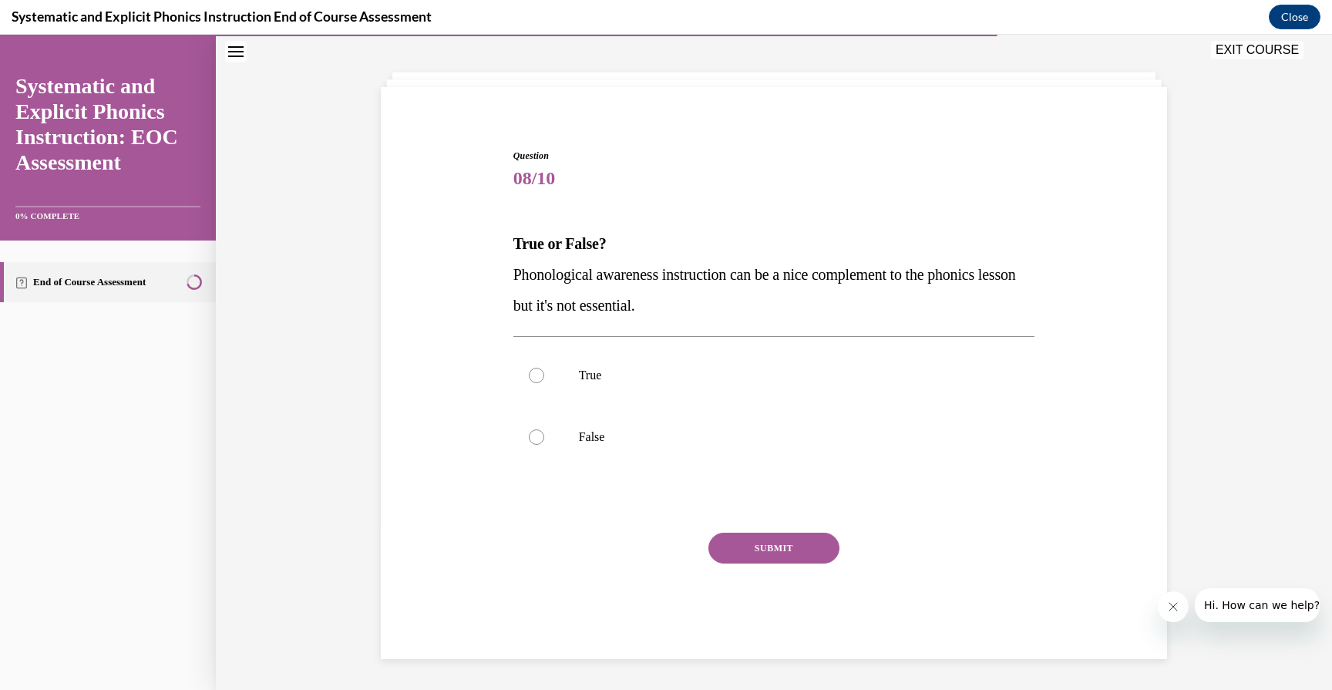
scroll to position [66, 0]
click at [552, 415] on div at bounding box center [774, 437] width 522 height 62
click at [792, 560] on button "SUBMIT" at bounding box center [773, 548] width 131 height 31
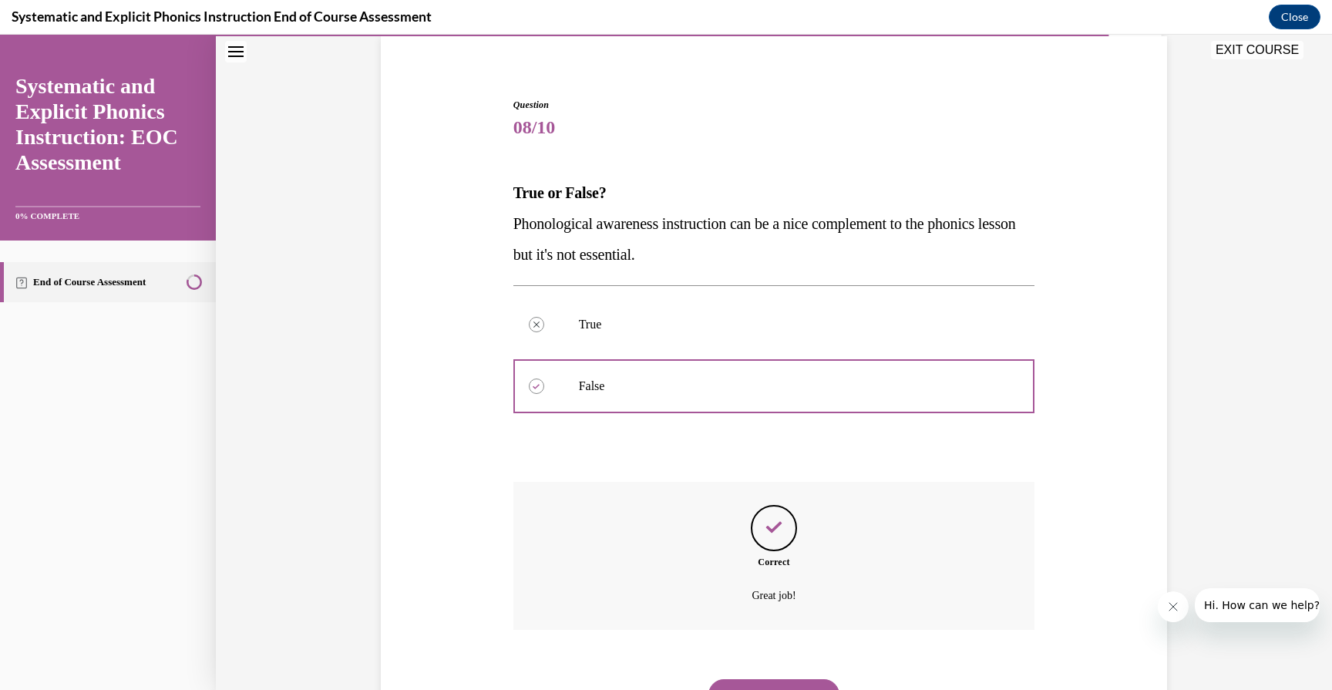
scroll to position [190, 0]
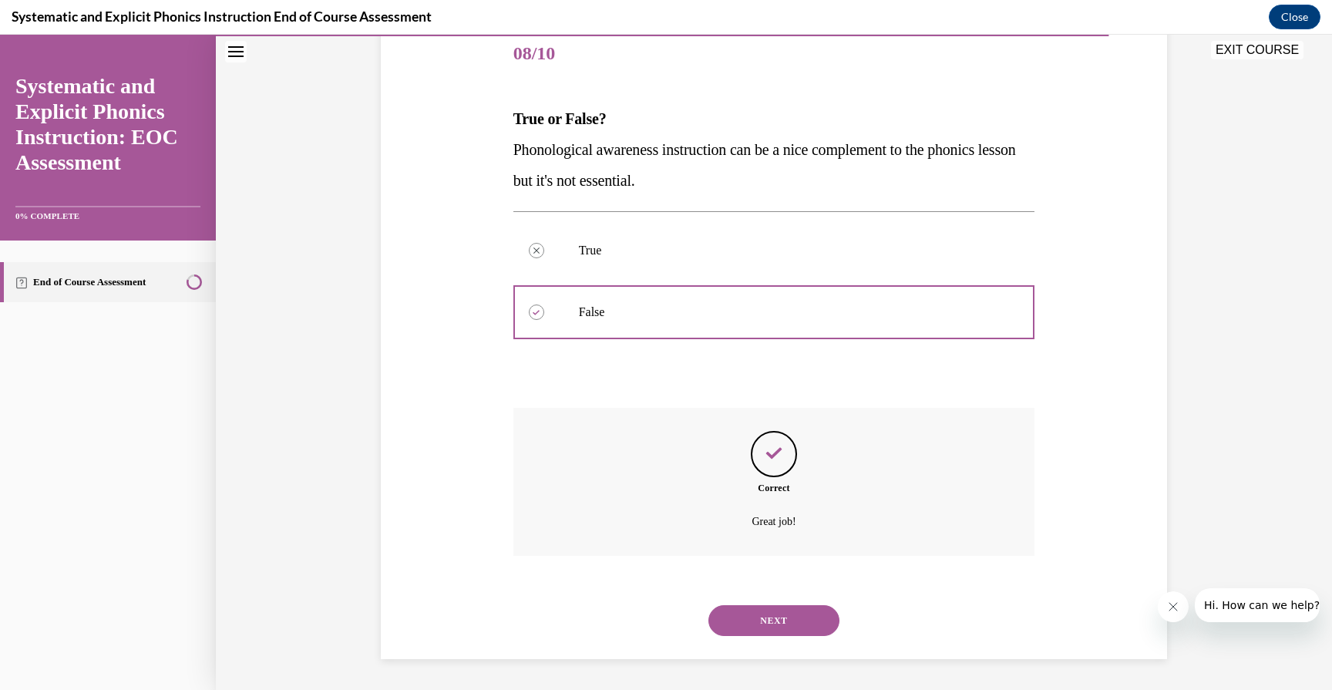
click at [800, 622] on button "NEXT" at bounding box center [773, 620] width 131 height 31
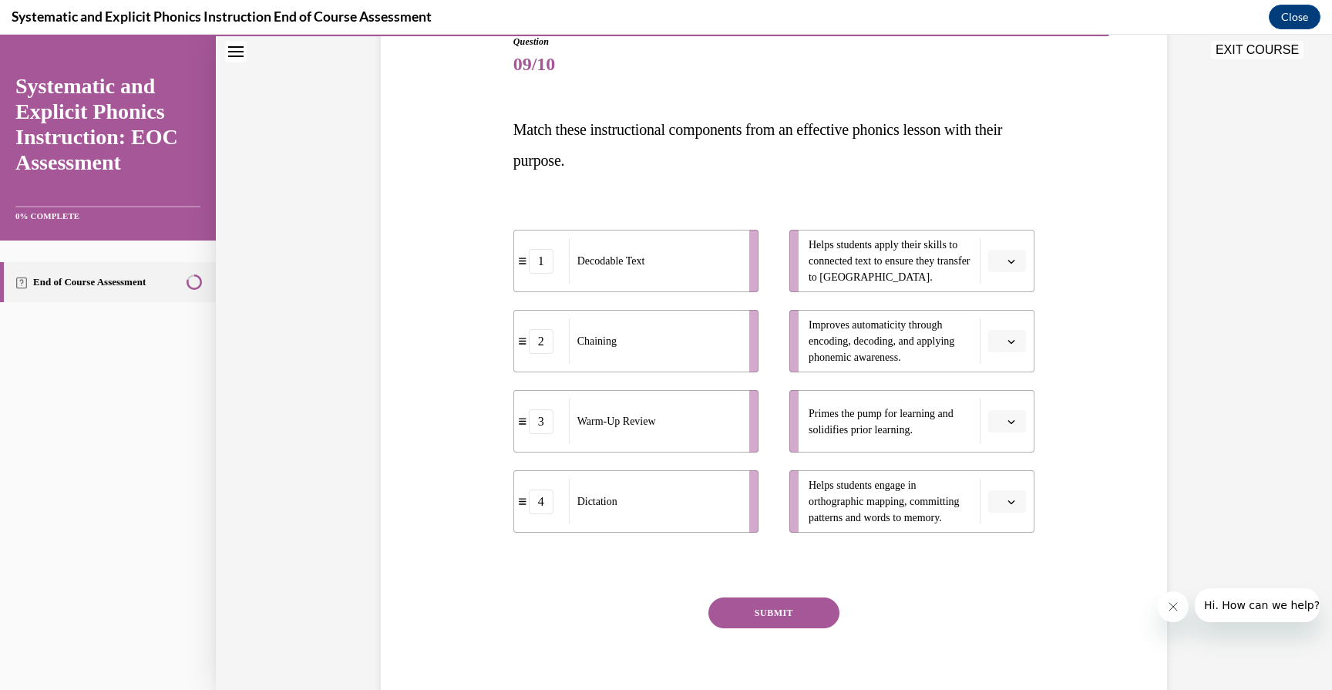
scroll to position [160, 0]
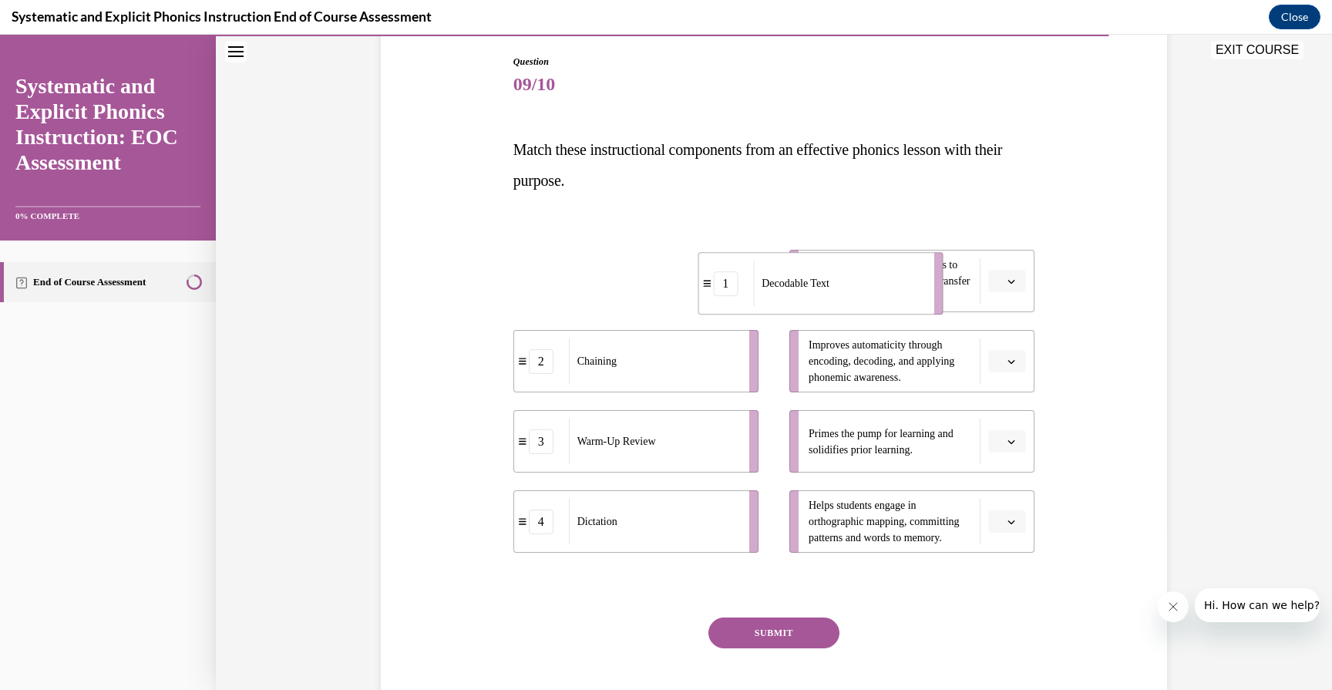
drag, startPoint x: 671, startPoint y: 283, endPoint x: 860, endPoint y: 283, distance: 189.6
click at [860, 284] on div "Decodable Text" at bounding box center [838, 283] width 170 height 45
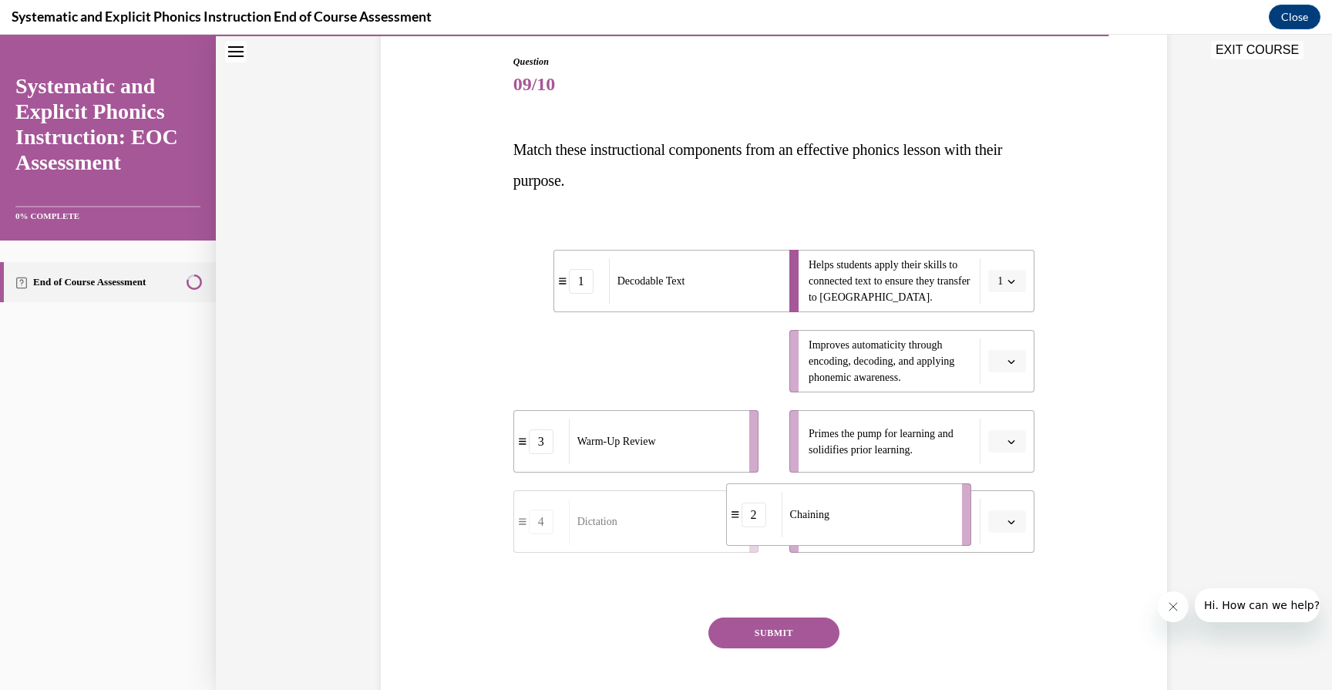
drag, startPoint x: 703, startPoint y: 375, endPoint x: 916, endPoint y: 528, distance: 261.8
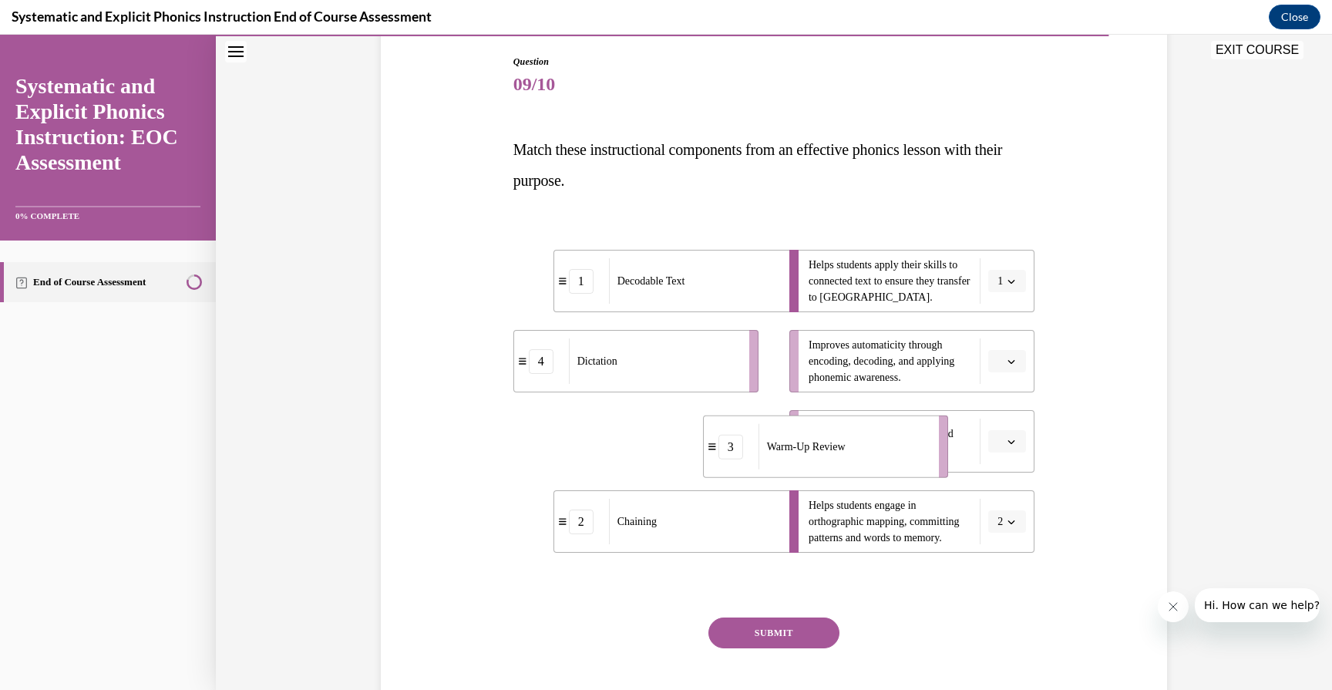
drag, startPoint x: 679, startPoint y: 456, endPoint x: 878, endPoint y: 459, distance: 198.9
click at [878, 459] on div "Warm-Up Review" at bounding box center [843, 446] width 170 height 45
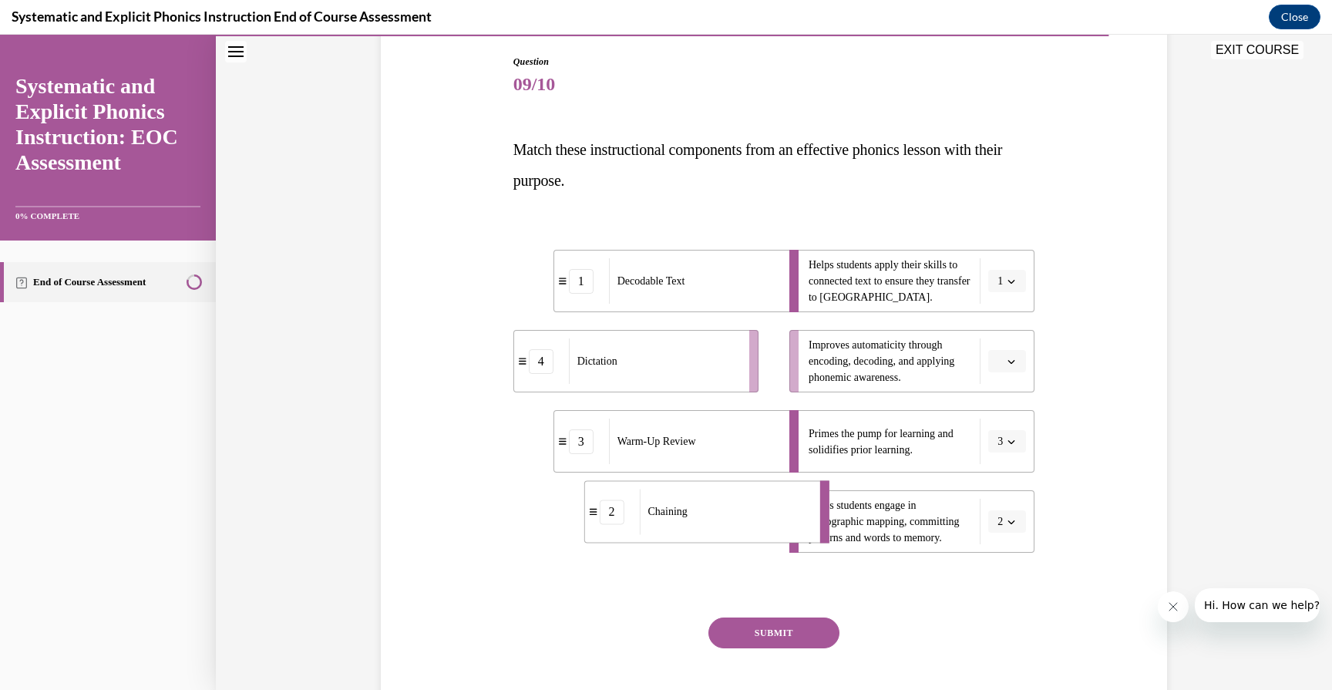
drag, startPoint x: 711, startPoint y: 525, endPoint x: 734, endPoint y: 530, distance: 23.0
click at [735, 530] on div "Chaining" at bounding box center [724, 511] width 170 height 45
drag, startPoint x: 710, startPoint y: 369, endPoint x: 842, endPoint y: 369, distance: 131.8
click at [741, 369] on div "Dictation" at bounding box center [655, 360] width 170 height 45
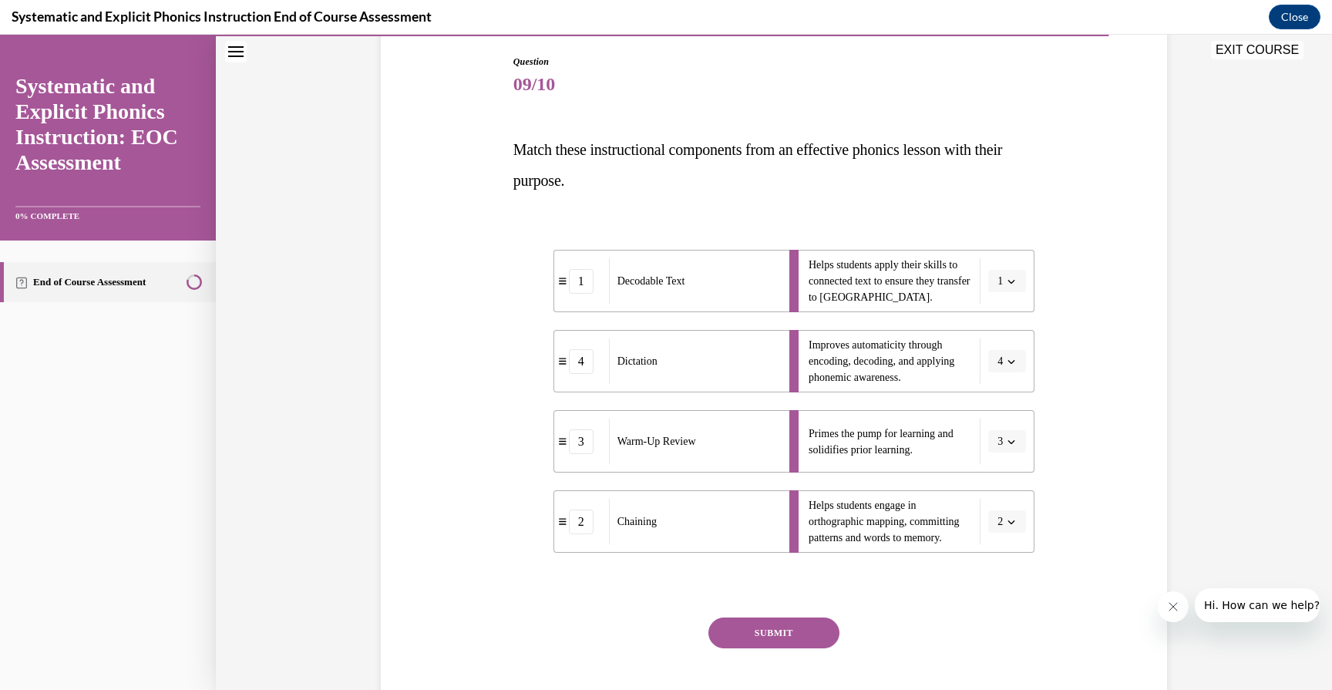
click at [775, 634] on button "SUBMIT" at bounding box center [773, 632] width 131 height 31
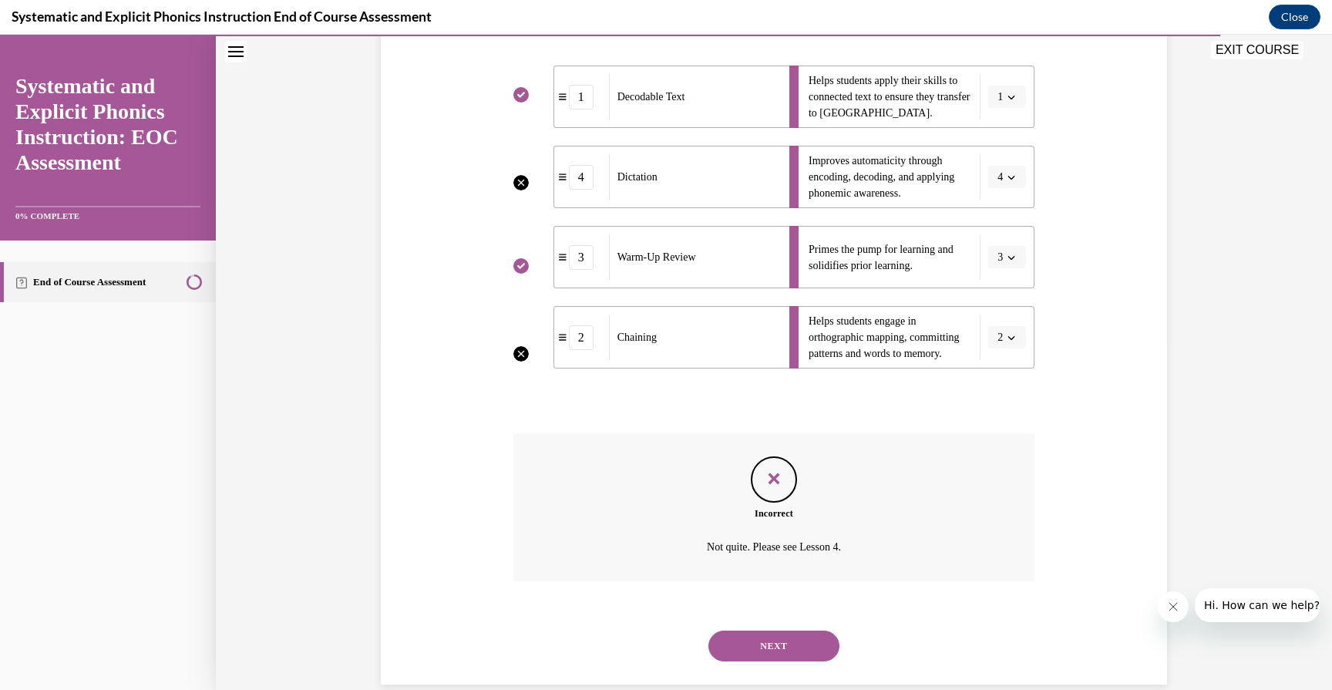
scroll to position [369, 0]
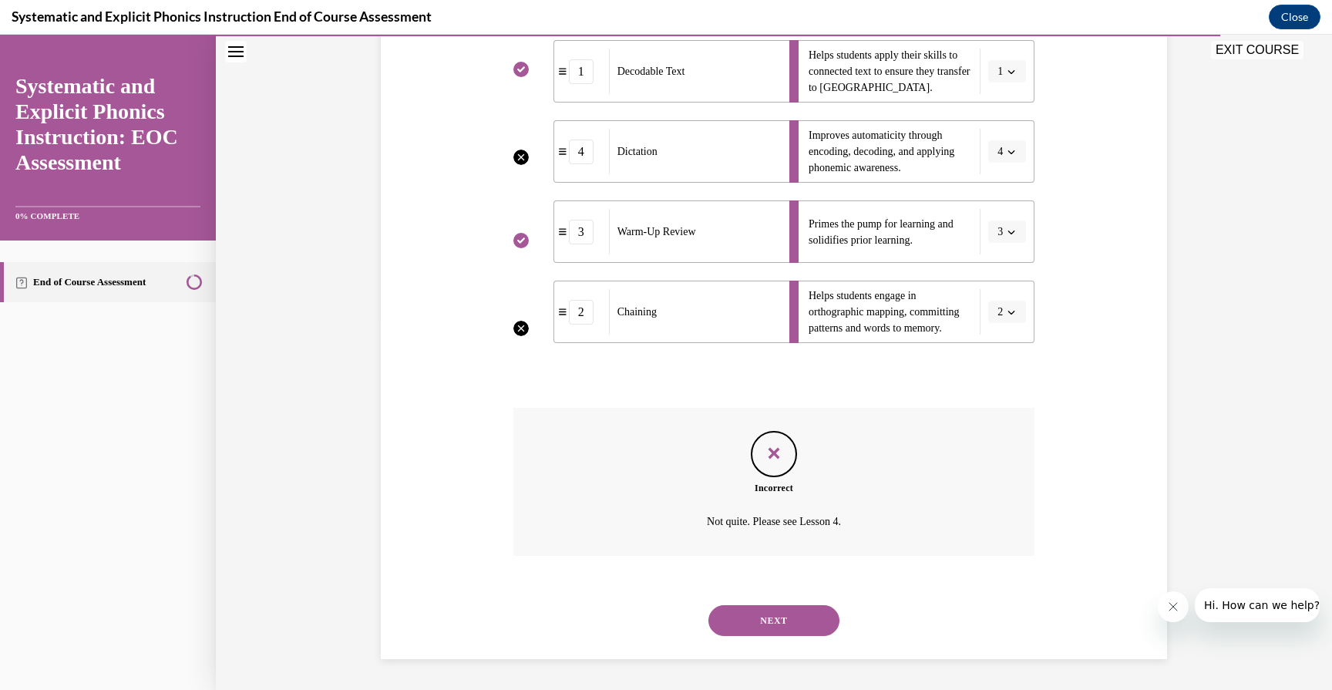
click at [785, 625] on button "NEXT" at bounding box center [773, 620] width 131 height 31
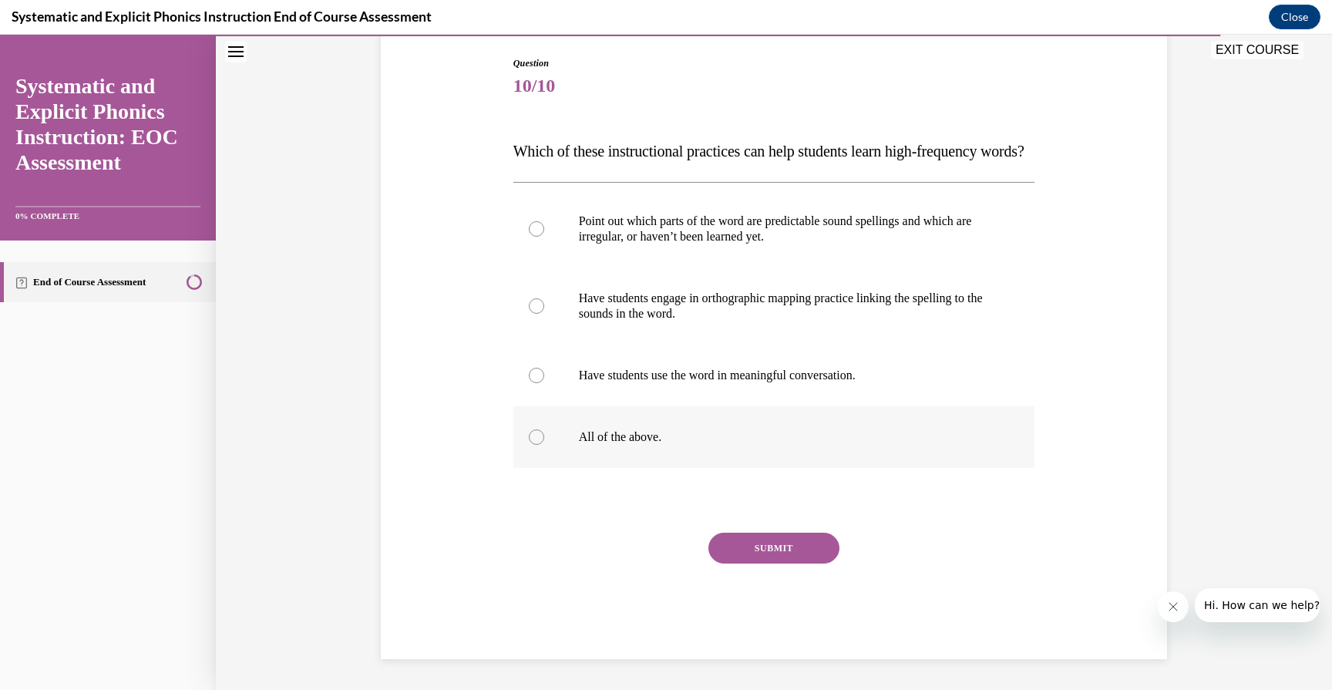
click at [624, 445] on p "All of the above." at bounding box center [788, 436] width 418 height 15
click at [761, 563] on button "SUBMIT" at bounding box center [773, 548] width 131 height 31
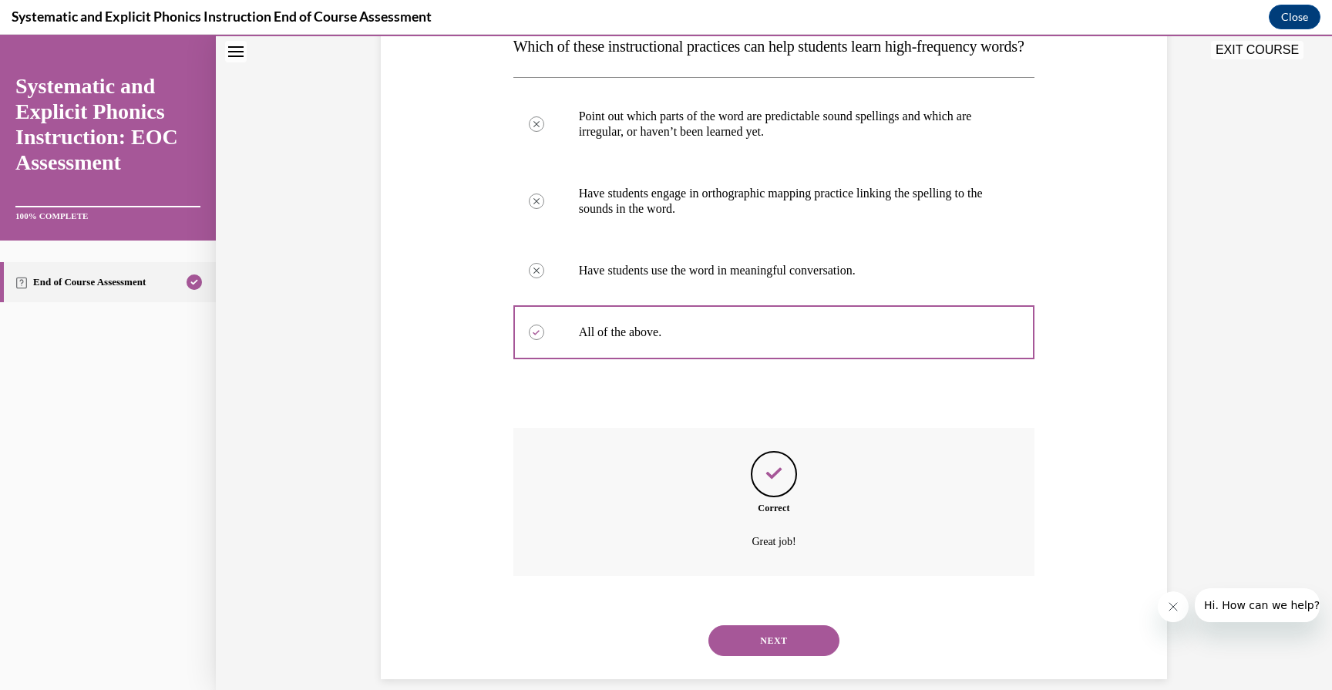
scroll to position [314, 0]
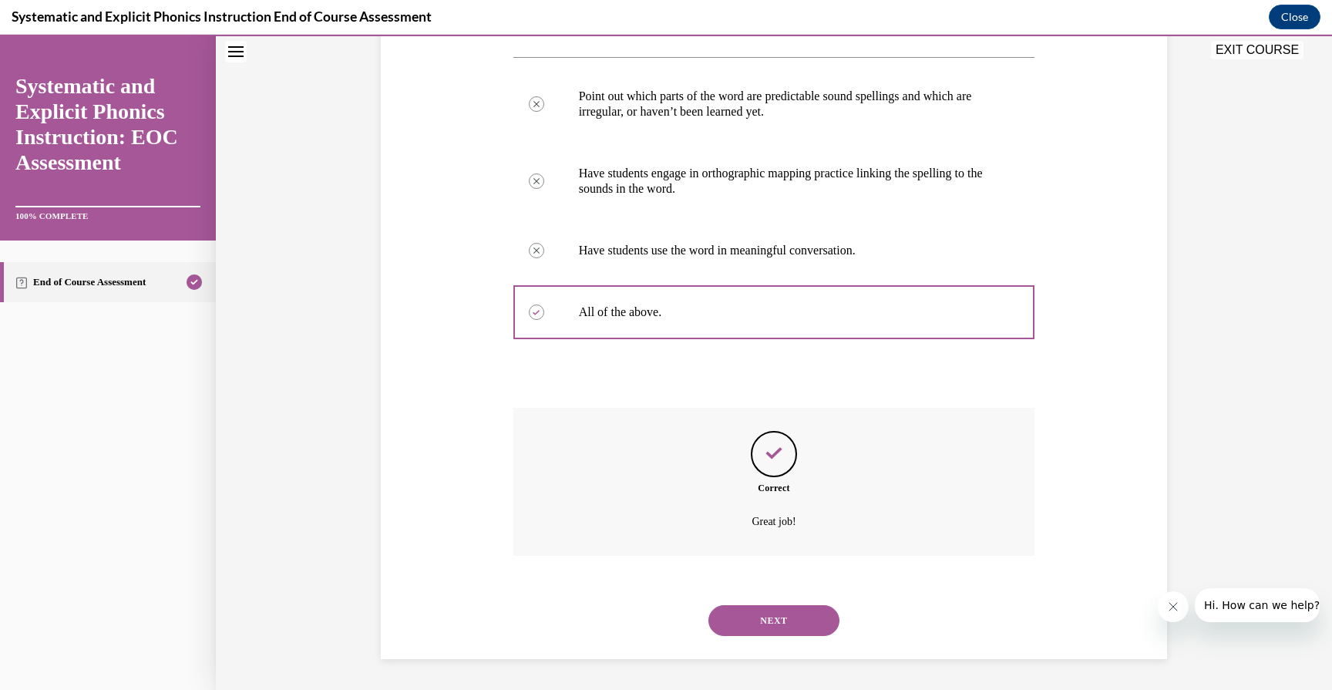
click at [786, 617] on button "NEXT" at bounding box center [773, 620] width 131 height 31
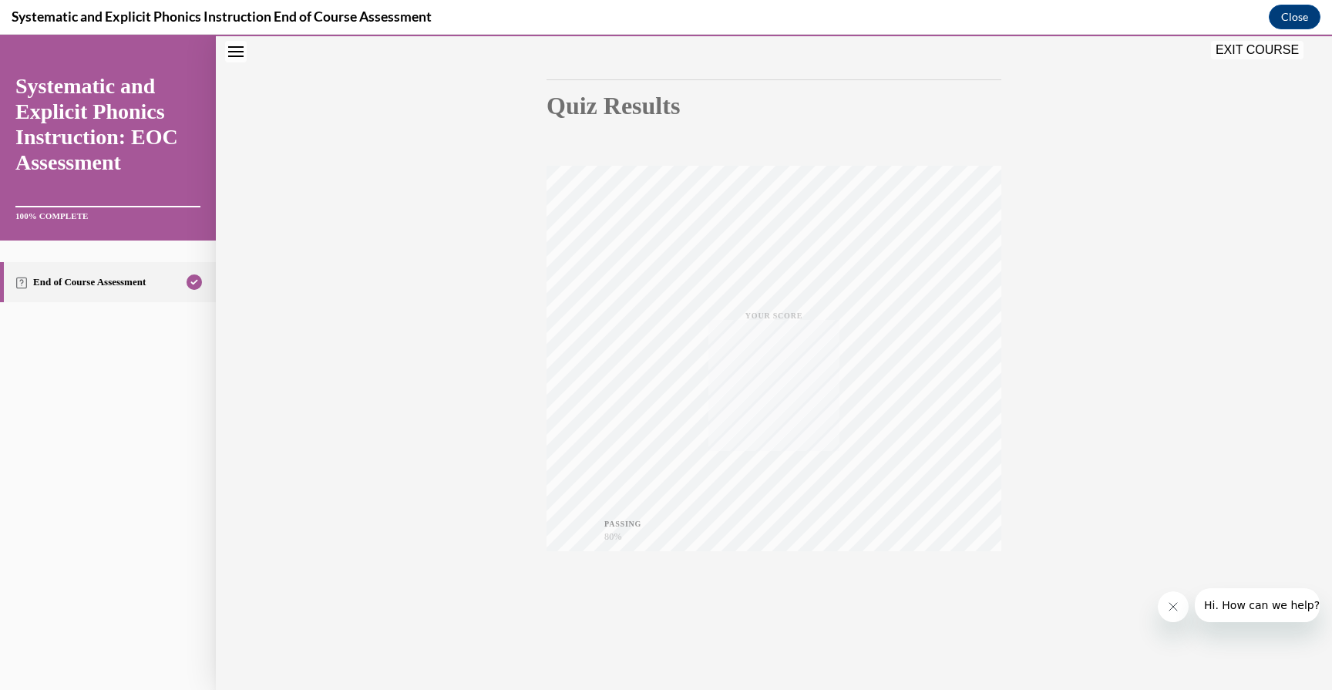
scroll to position [135, 0]
click at [1255, 62] on div "EXIT COURSE" at bounding box center [766, 52] width 1101 height 34
click at [1255, 53] on button "EXIT COURSE" at bounding box center [1257, 50] width 92 height 18
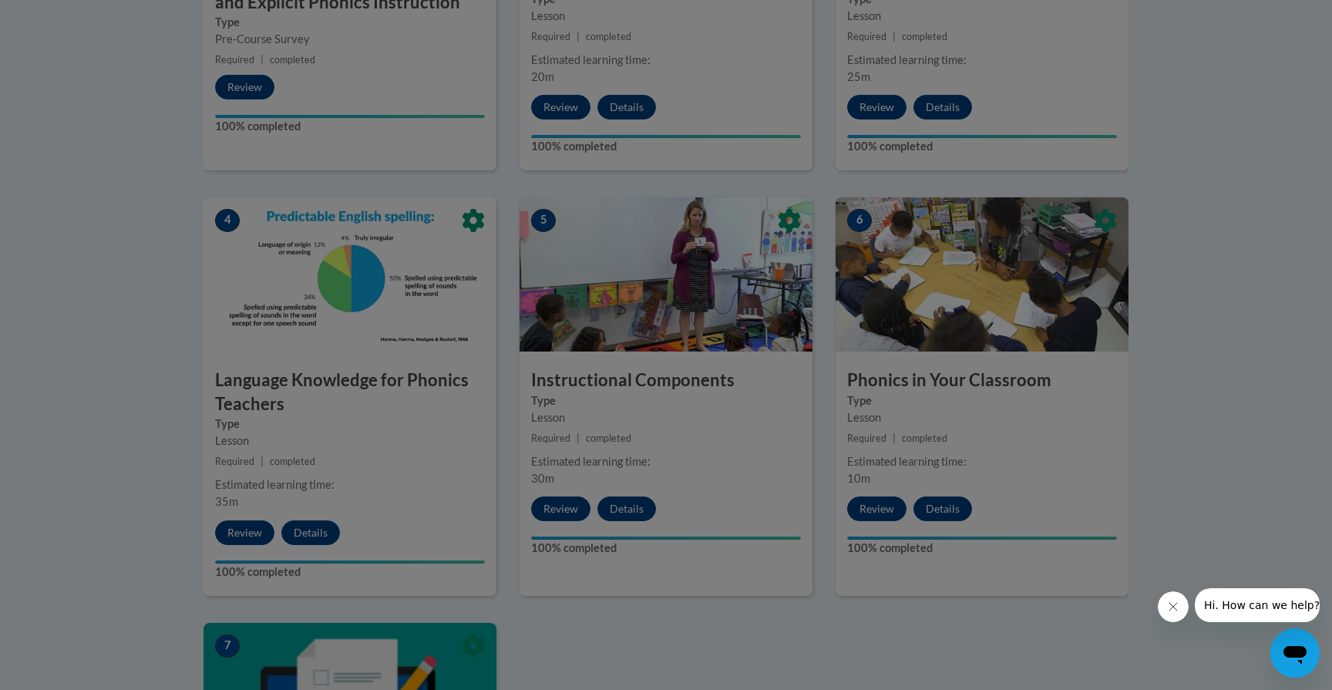
scroll to position [625, 0]
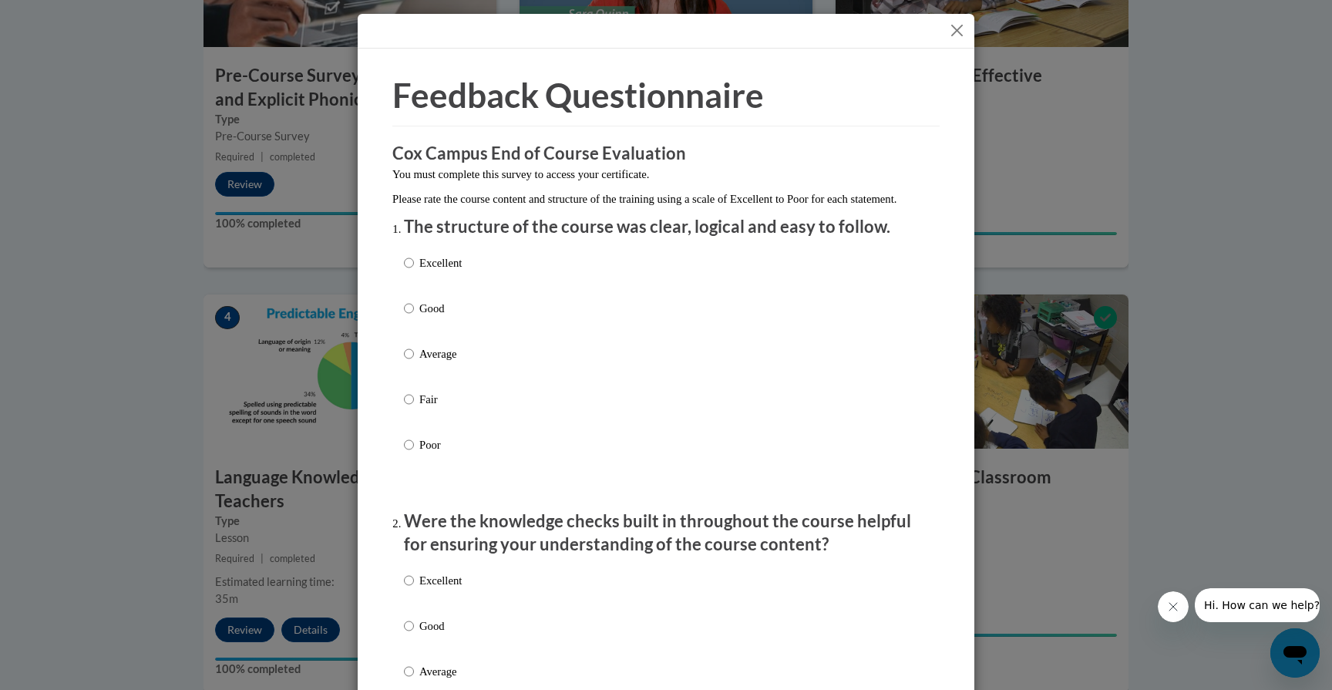
click at [430, 333] on label "Good" at bounding box center [433, 321] width 58 height 42
click at [414, 317] on input "Good" at bounding box center [409, 308] width 10 height 17
radio input "true"
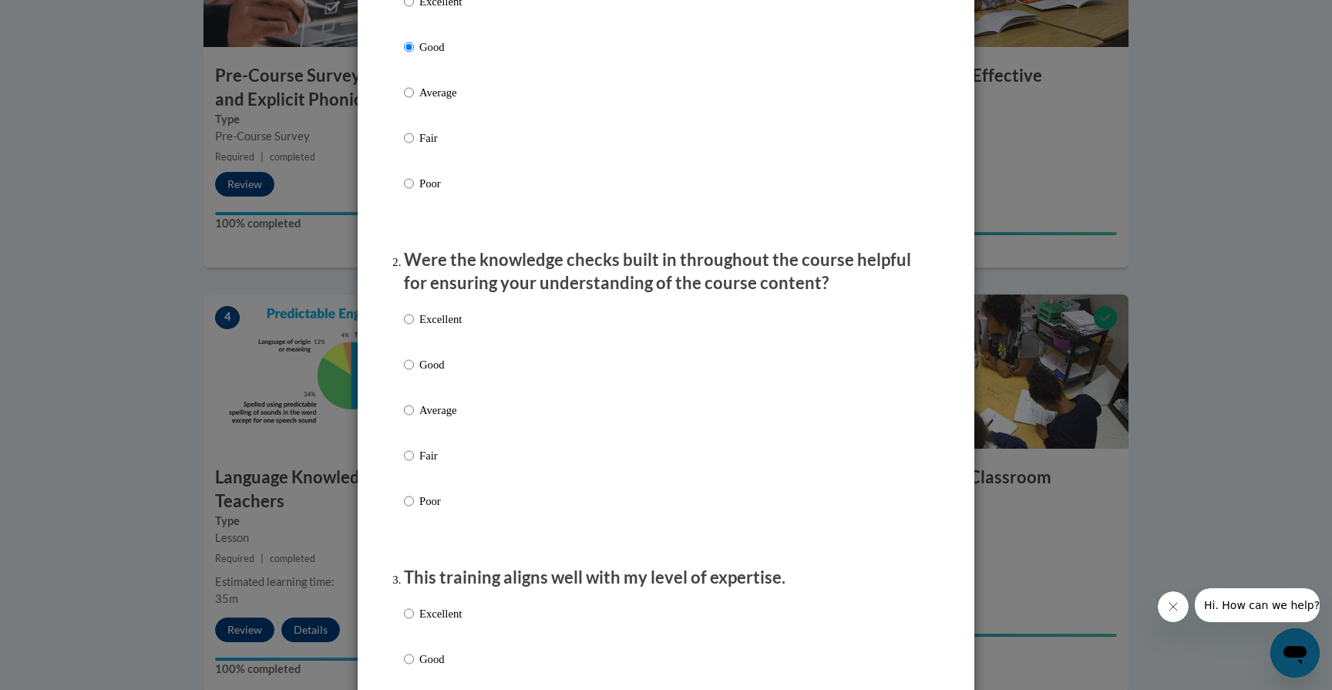
click at [434, 373] on p "Good" at bounding box center [440, 364] width 42 height 17
click at [414, 373] on input "Good" at bounding box center [409, 364] width 10 height 17
radio input "true"
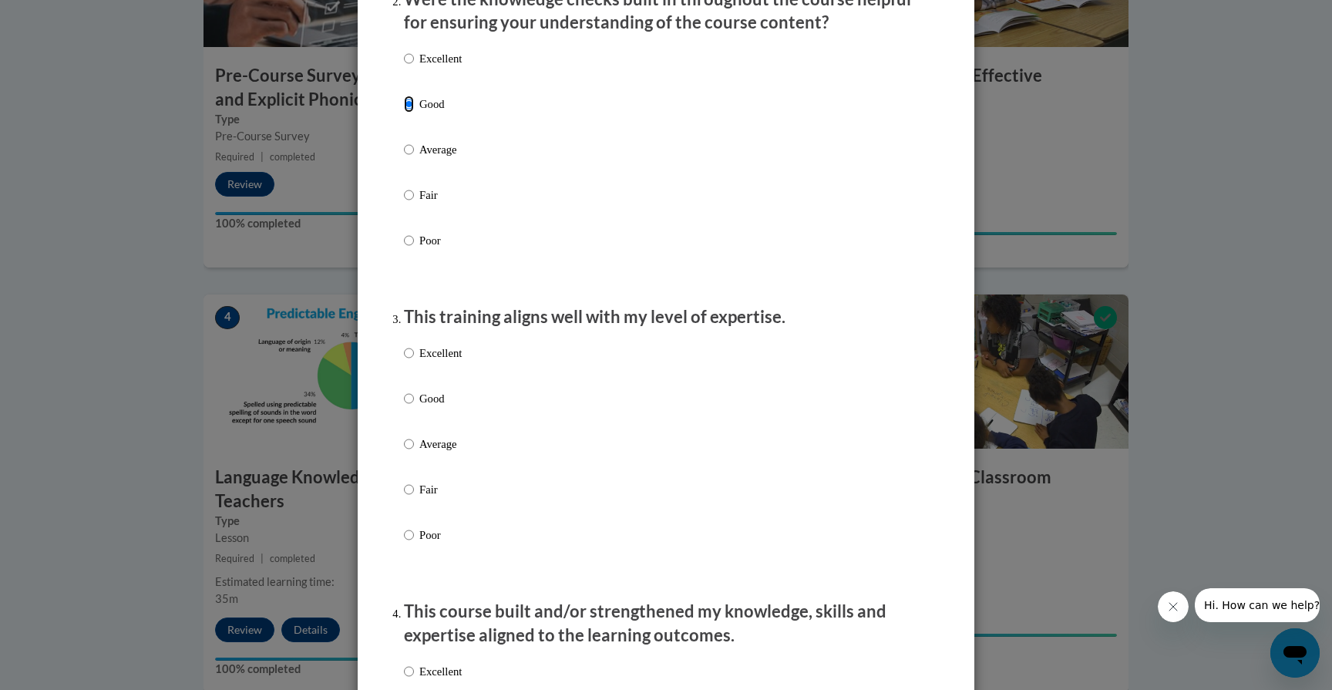
scroll to position [548, 0]
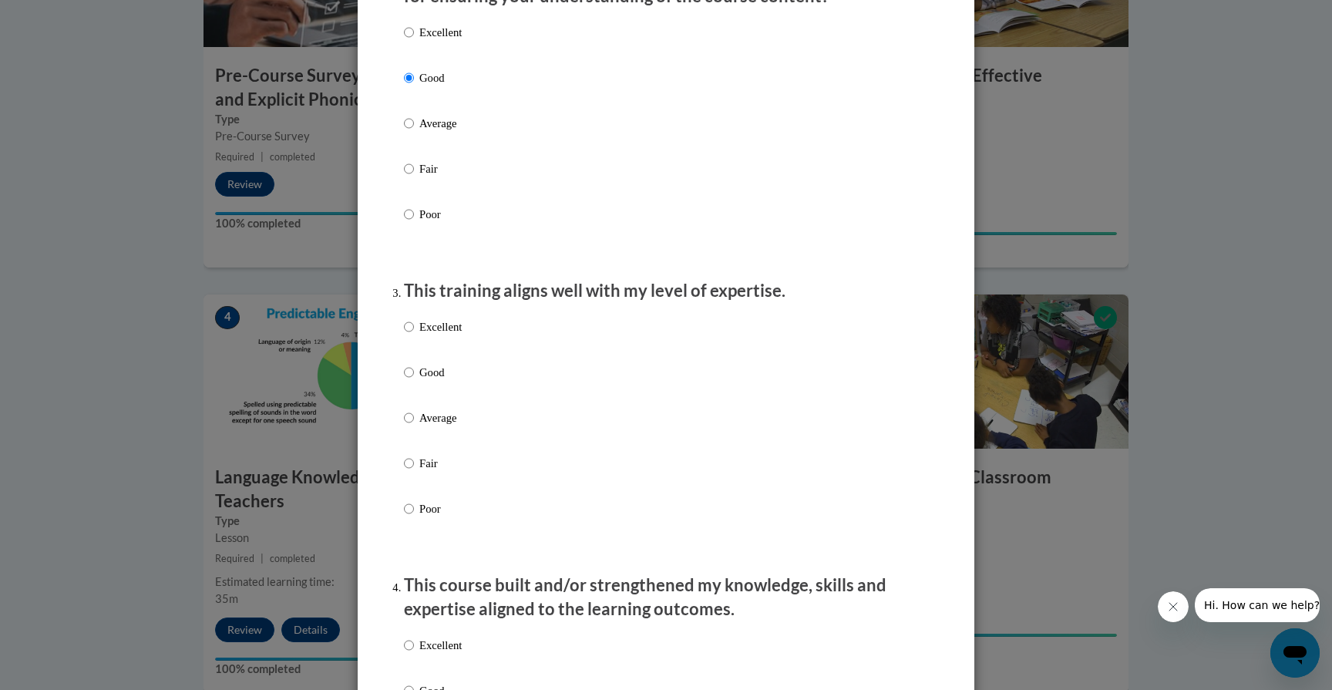
click at [431, 379] on div "Excellent Good Average Fair Poor" at bounding box center [433, 430] width 58 height 239
click at [431, 381] on p "Good" at bounding box center [440, 372] width 42 height 17
click at [414, 381] on input "Good" at bounding box center [409, 372] width 10 height 17
radio input "true"
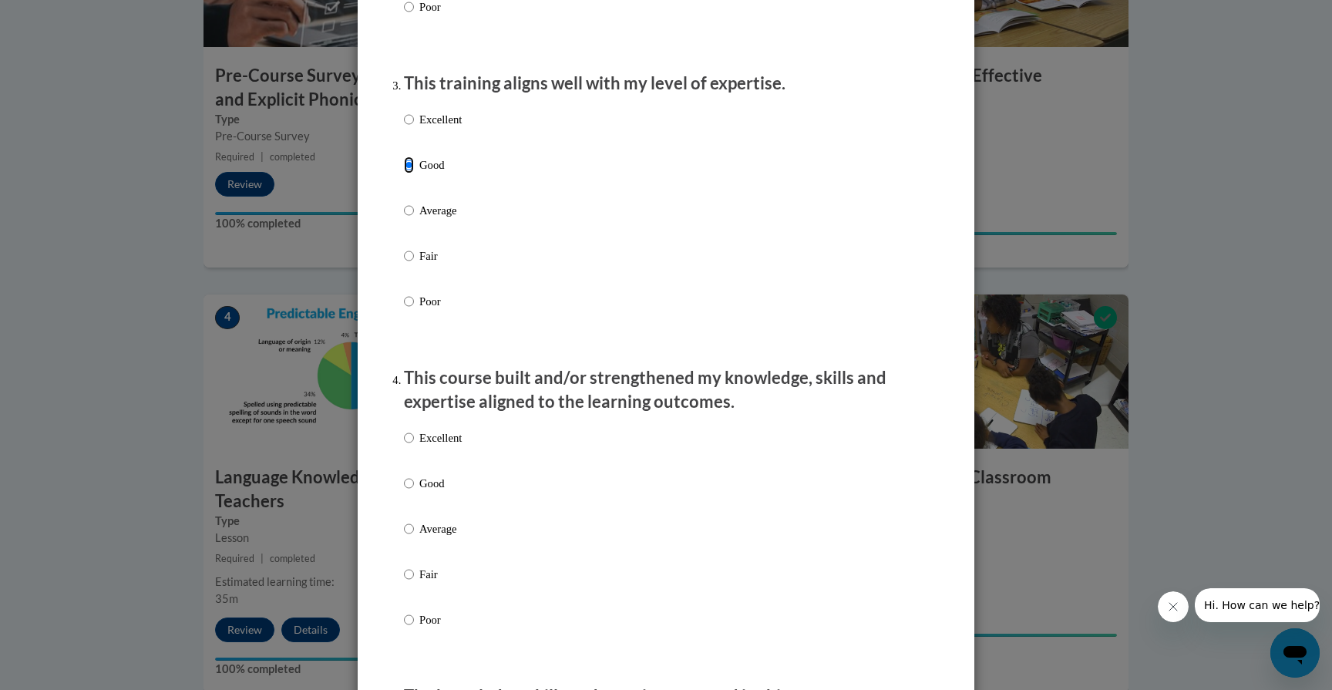
scroll to position [1017, 0]
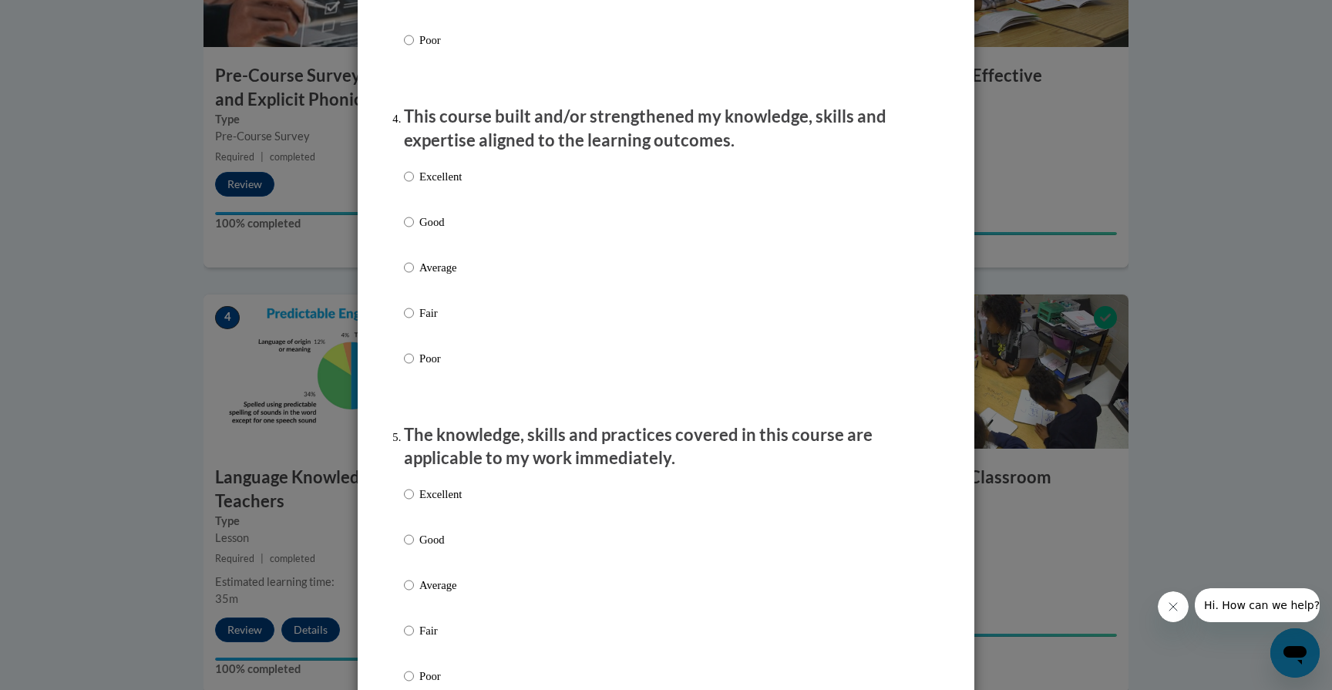
click at [436, 230] on p "Good" at bounding box center [440, 222] width 42 height 17
click at [414, 230] on input "Good" at bounding box center [409, 222] width 10 height 17
radio input "true"
click at [429, 548] on p "Good" at bounding box center [440, 539] width 42 height 17
click at [414, 548] on input "Good" at bounding box center [409, 539] width 10 height 17
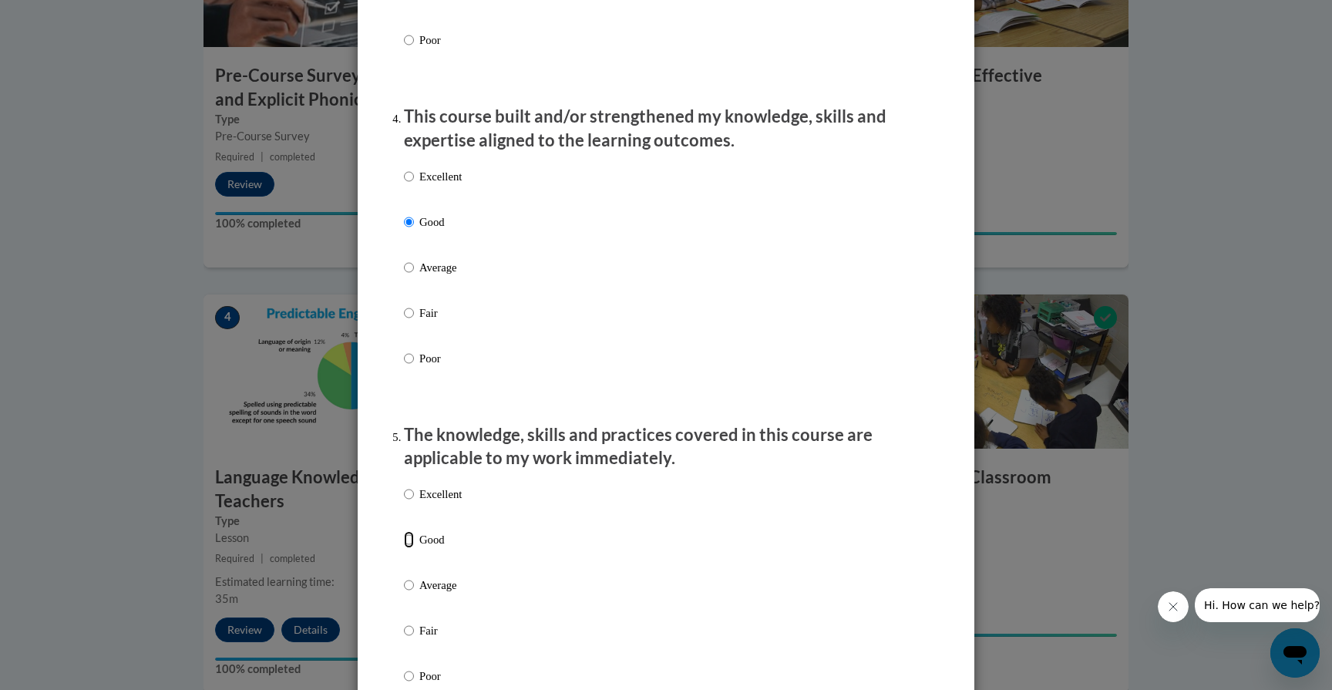
radio input "true"
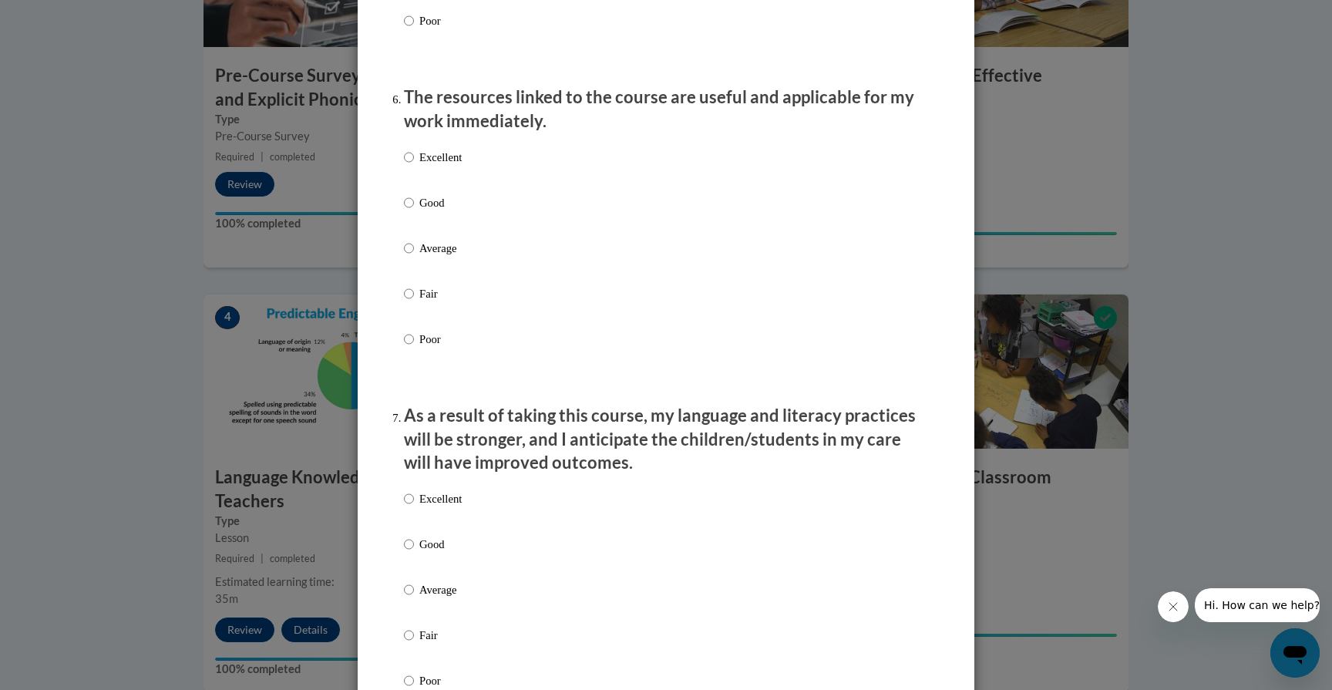
click at [432, 211] on p "Good" at bounding box center [440, 202] width 42 height 17
click at [414, 211] on input "Good" at bounding box center [409, 202] width 10 height 17
radio input "true"
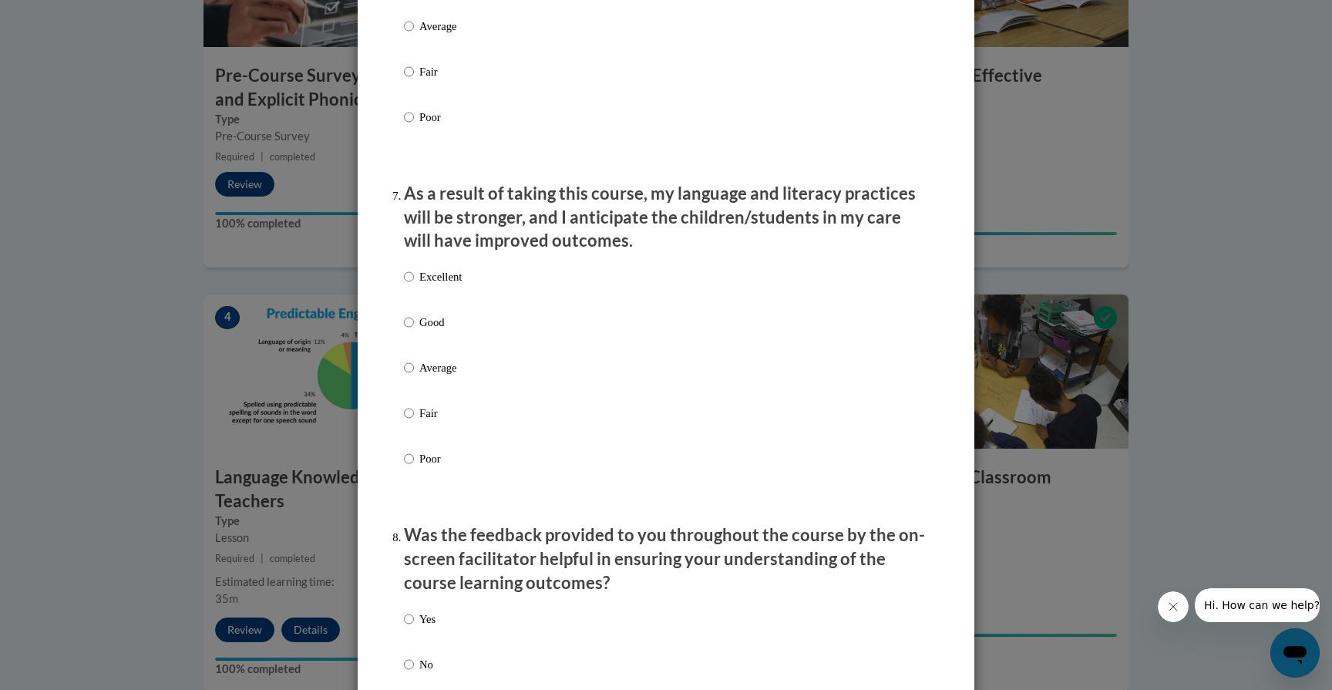
click at [429, 329] on p "Good" at bounding box center [440, 322] width 42 height 17
click at [414, 329] on input "Good" at bounding box center [409, 322] width 10 height 17
radio input "true"
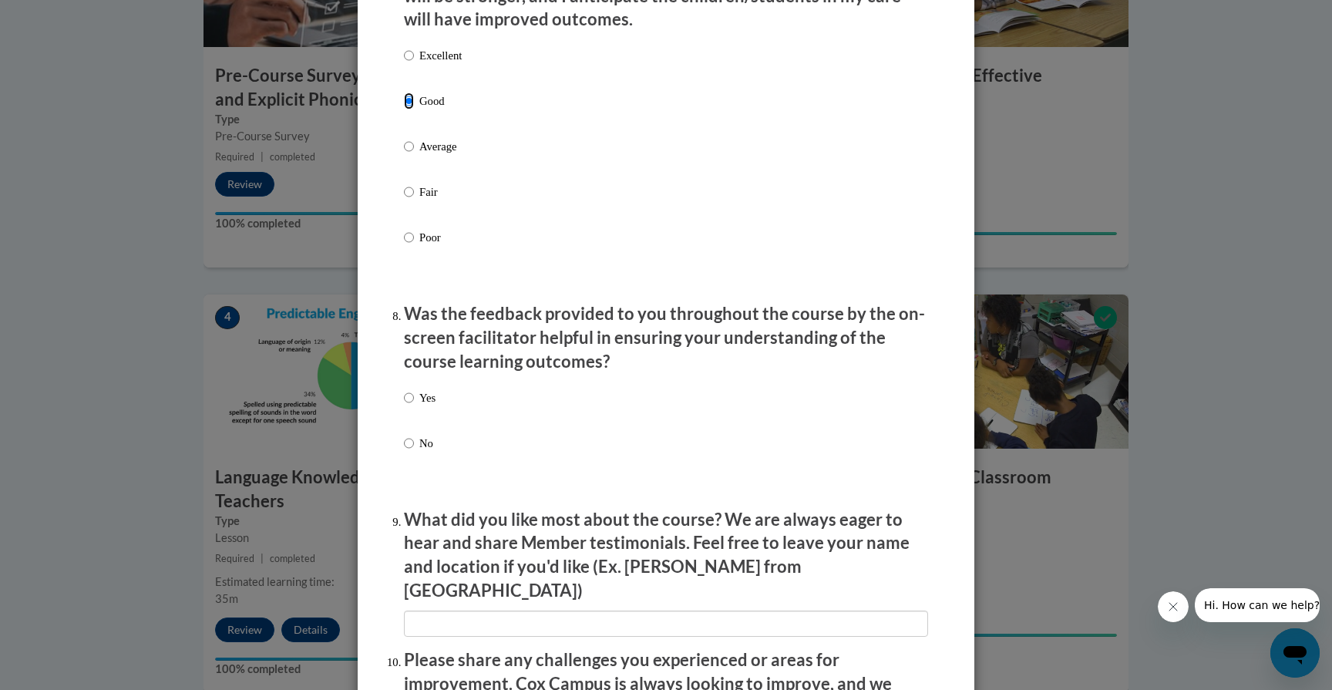
scroll to position [2159, 0]
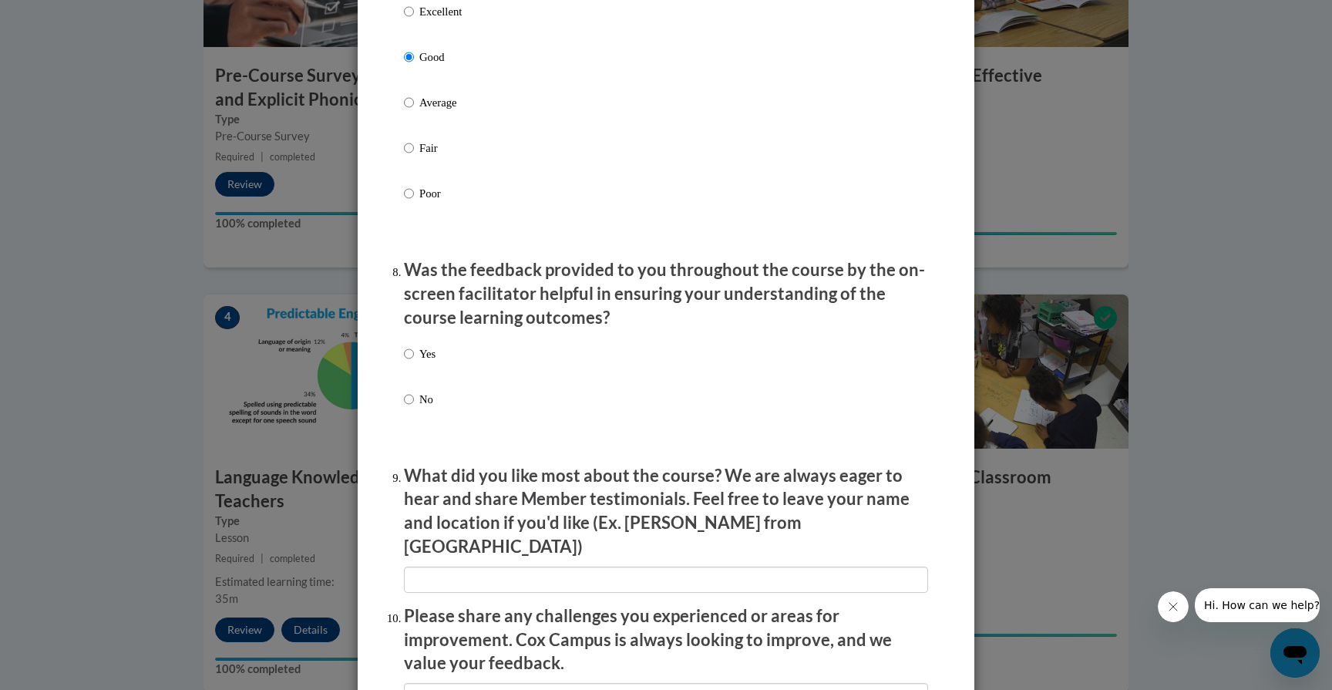
click at [423, 362] on p "Yes" at bounding box center [427, 353] width 16 height 17
click at [414, 362] on input "Yes" at bounding box center [409, 353] width 10 height 17
radio input "true"
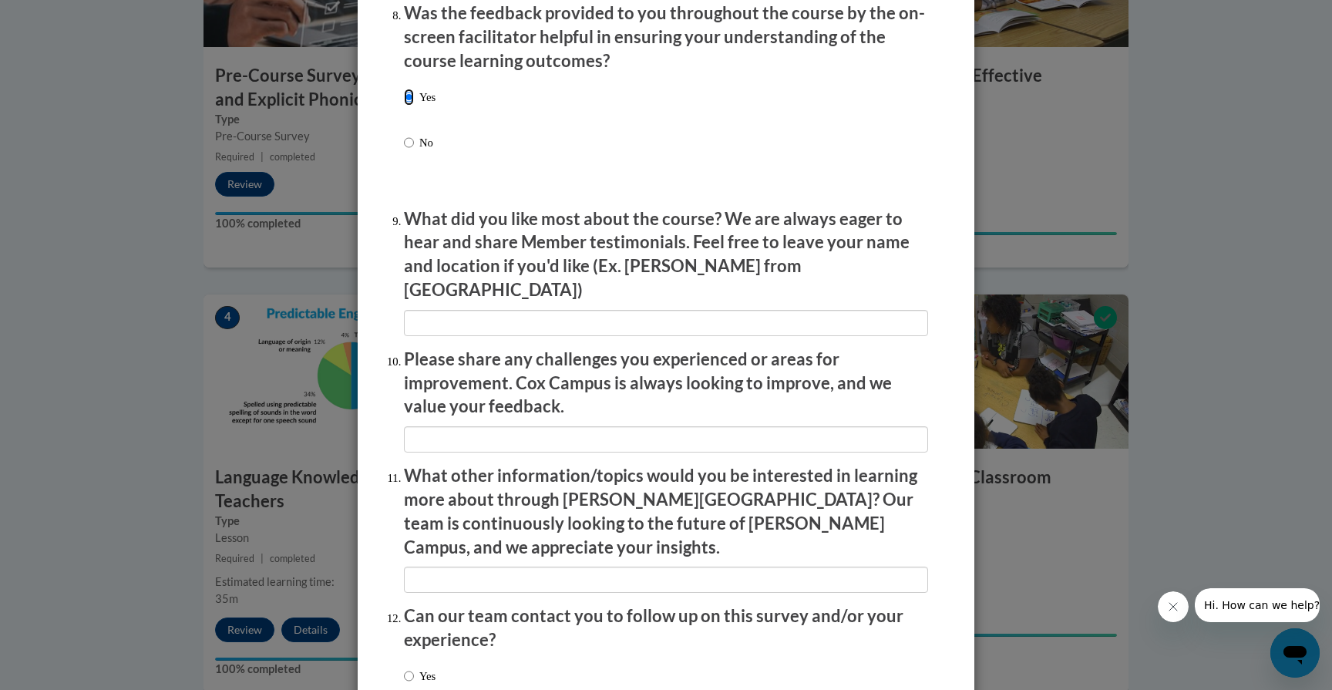
scroll to position [2517, 0]
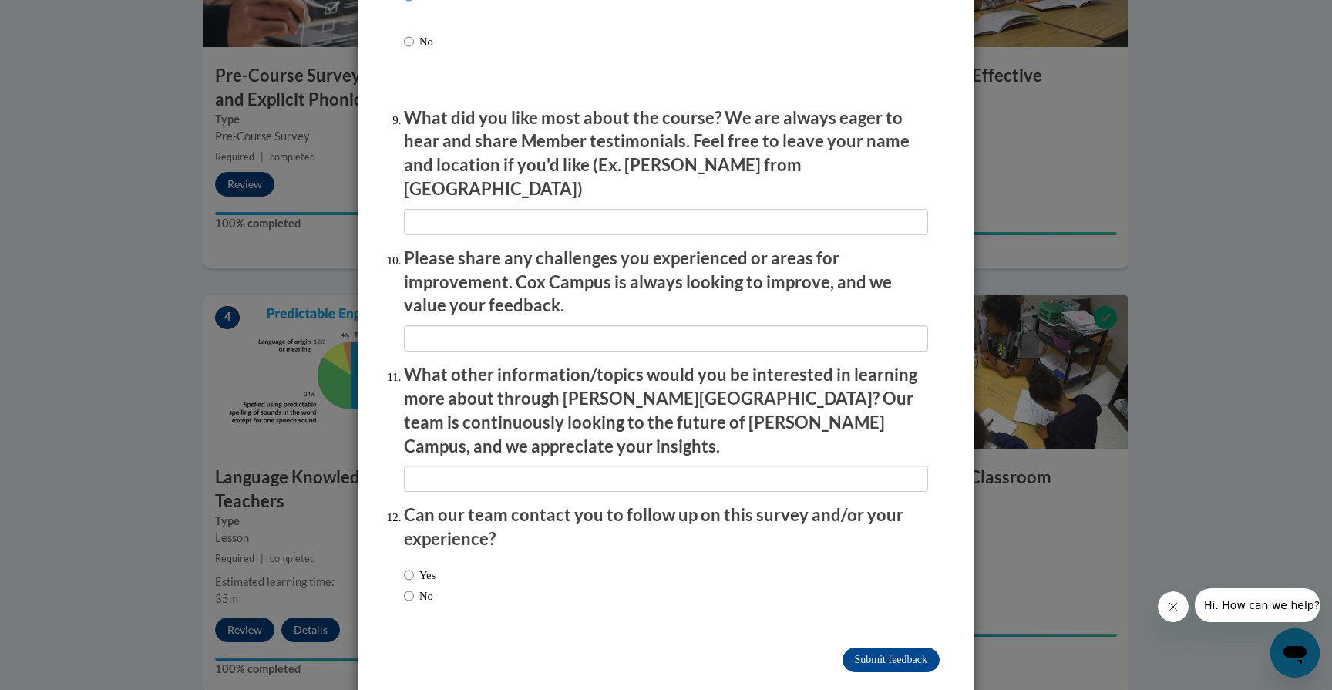
click at [421, 587] on label "No" at bounding box center [418, 595] width 29 height 17
click at [414, 587] on input "No" at bounding box center [409, 595] width 10 height 17
radio input "true"
click at [877, 647] on input "Submit feedback" at bounding box center [891, 659] width 97 height 25
